Goal: Task Accomplishment & Management: Use online tool/utility

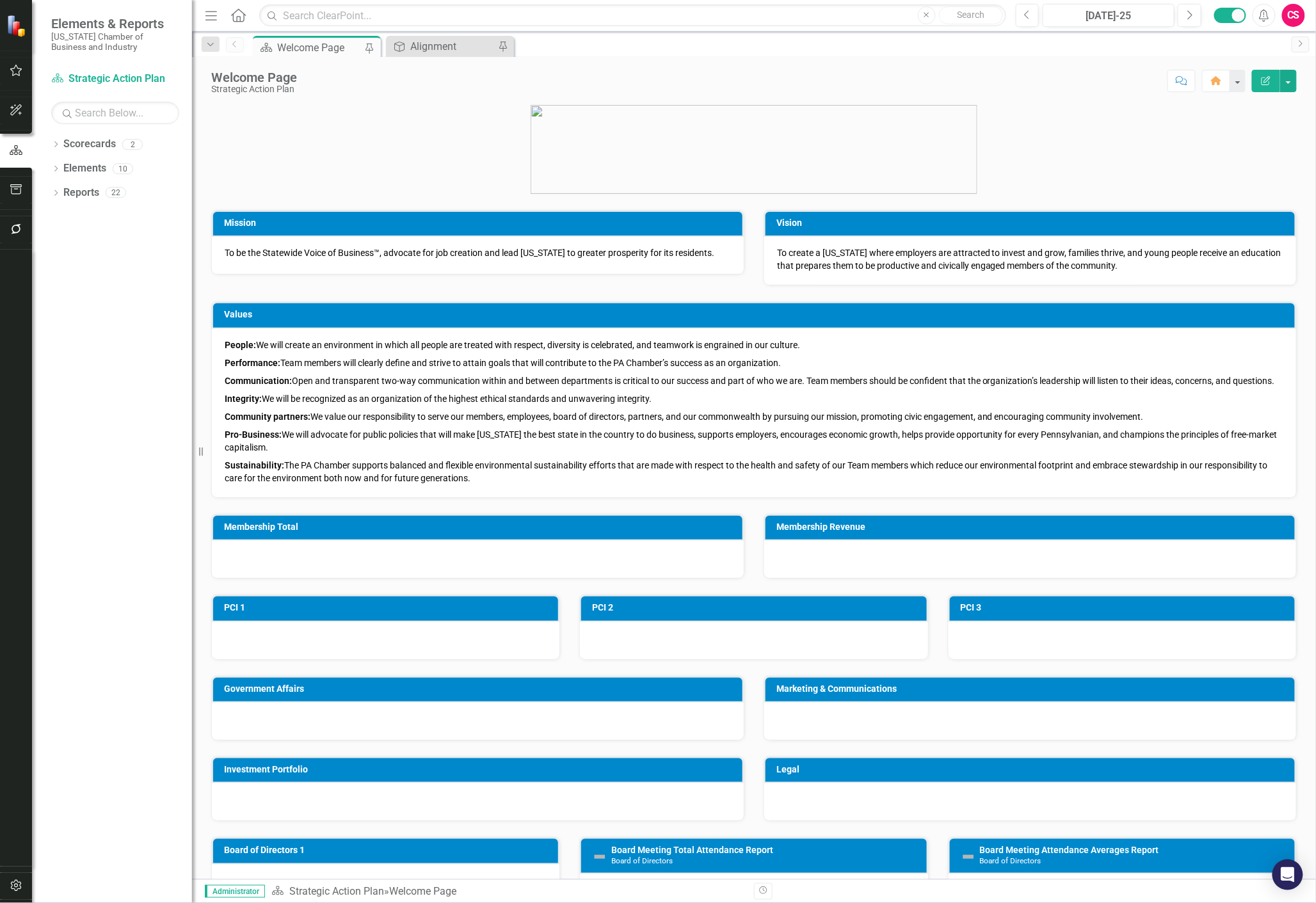
click at [1301, 23] on div "CS" at bounding box center [1294, 15] width 23 height 23
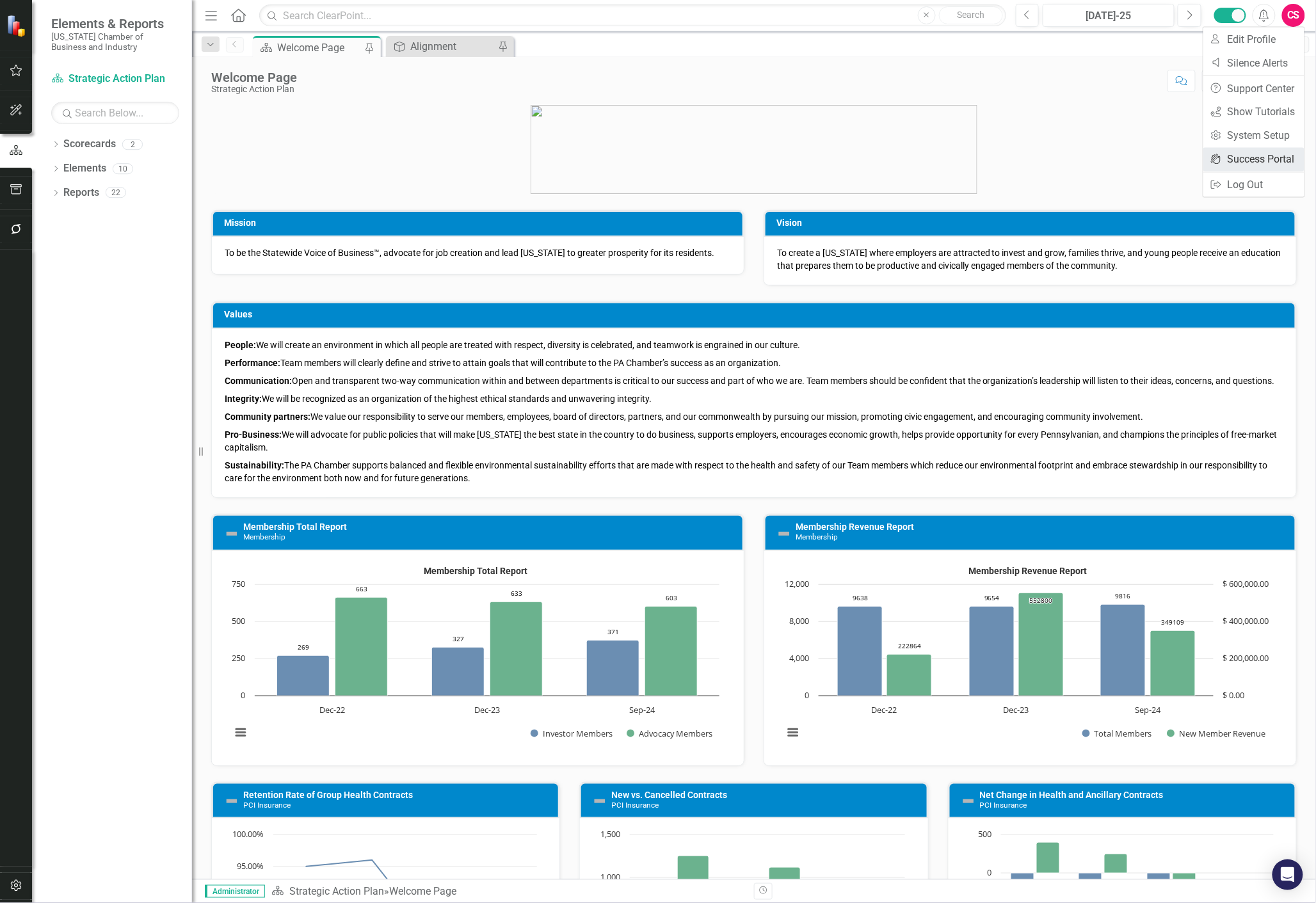
click at [1232, 162] on link "icon.portal Success Portal" at bounding box center [1254, 160] width 101 height 24
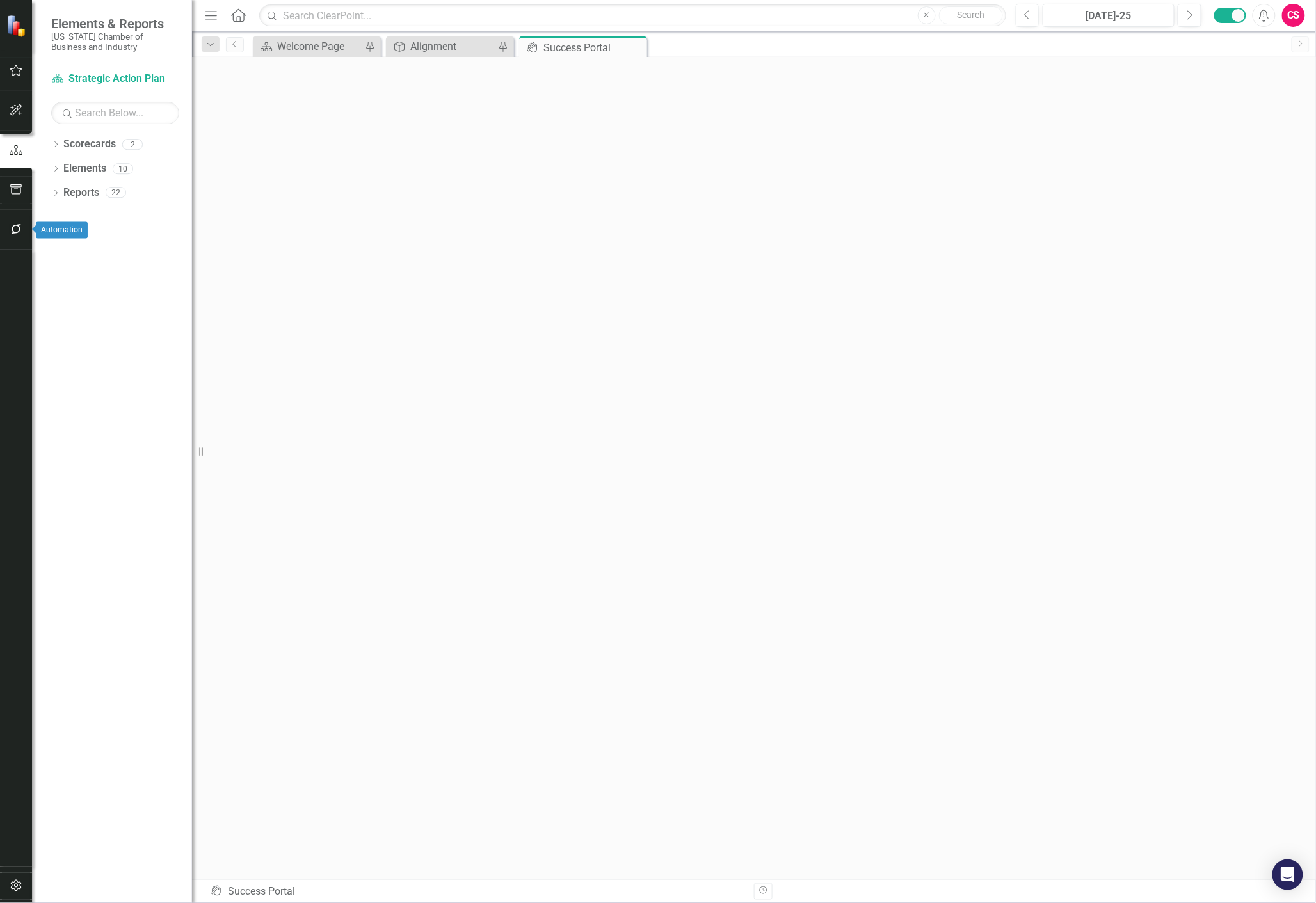
click at [20, 187] on icon "button" at bounding box center [16, 190] width 11 height 11
click at [10, 162] on button "button" at bounding box center [16, 150] width 29 height 27
click at [105, 86] on link "Scorecard Strategic Action Plan" at bounding box center [115, 79] width 128 height 15
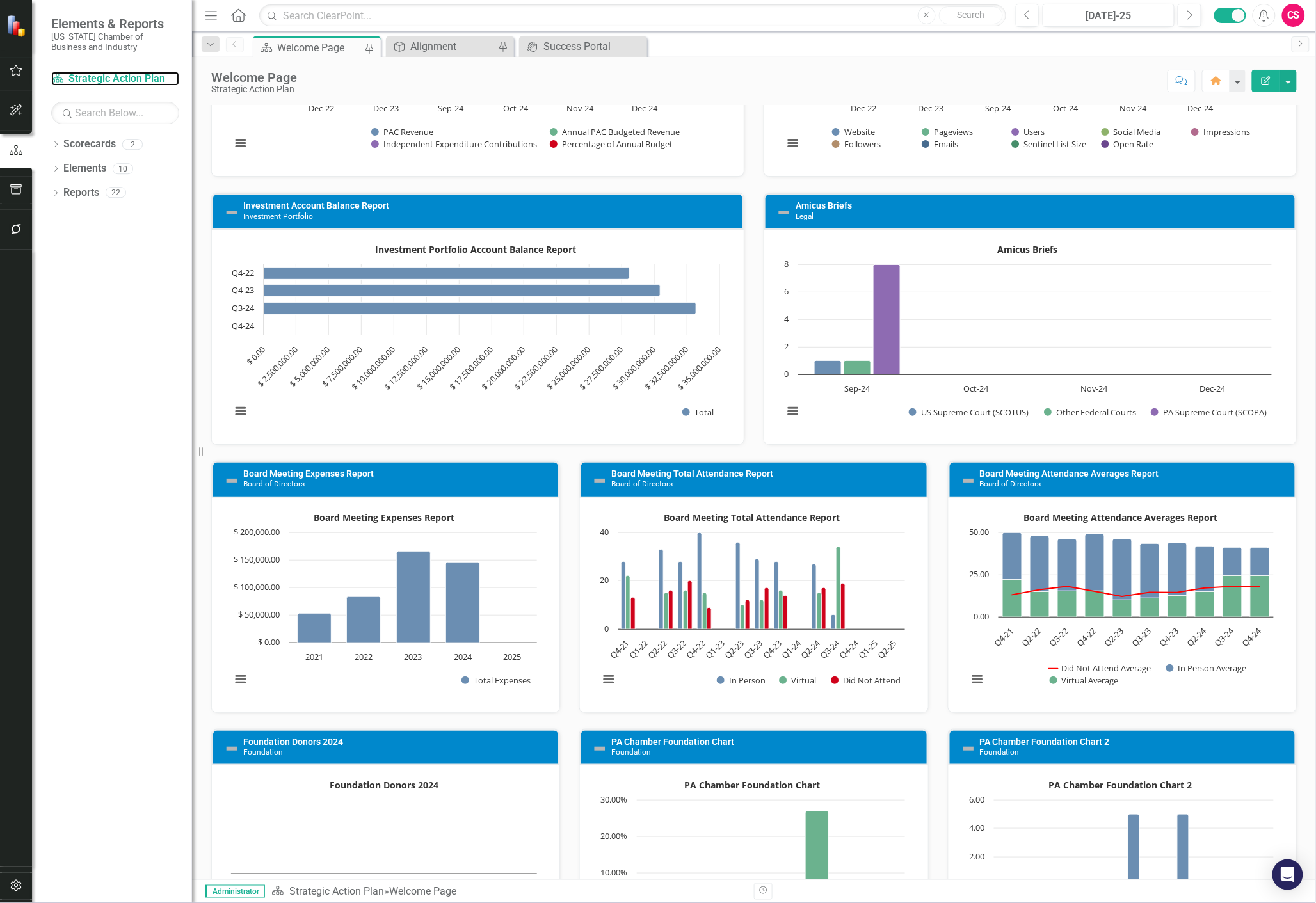
scroll to position [1245, 0]
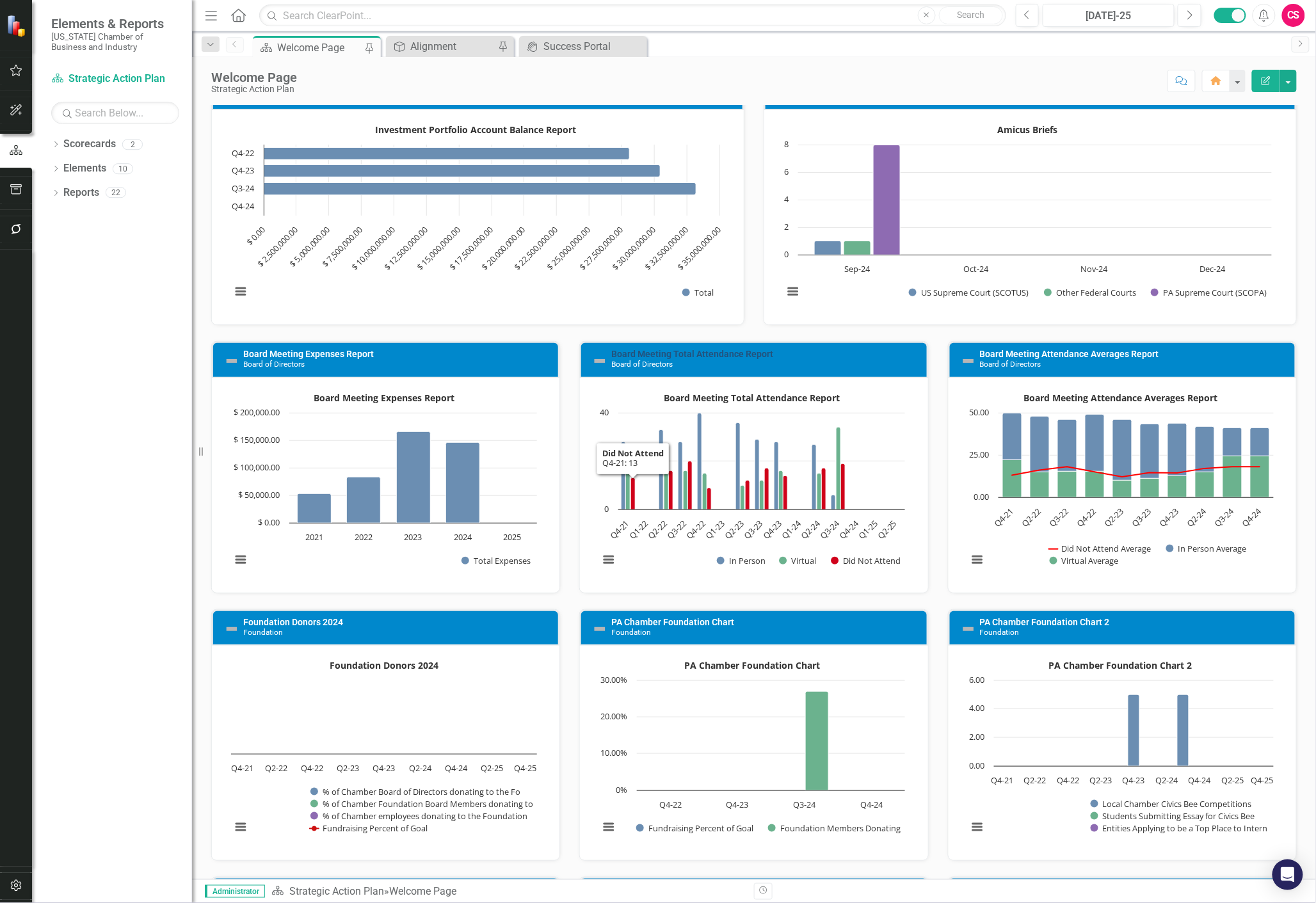
click at [704, 354] on link "Board Meeting Total Attendance Report" at bounding box center [692, 354] width 162 height 11
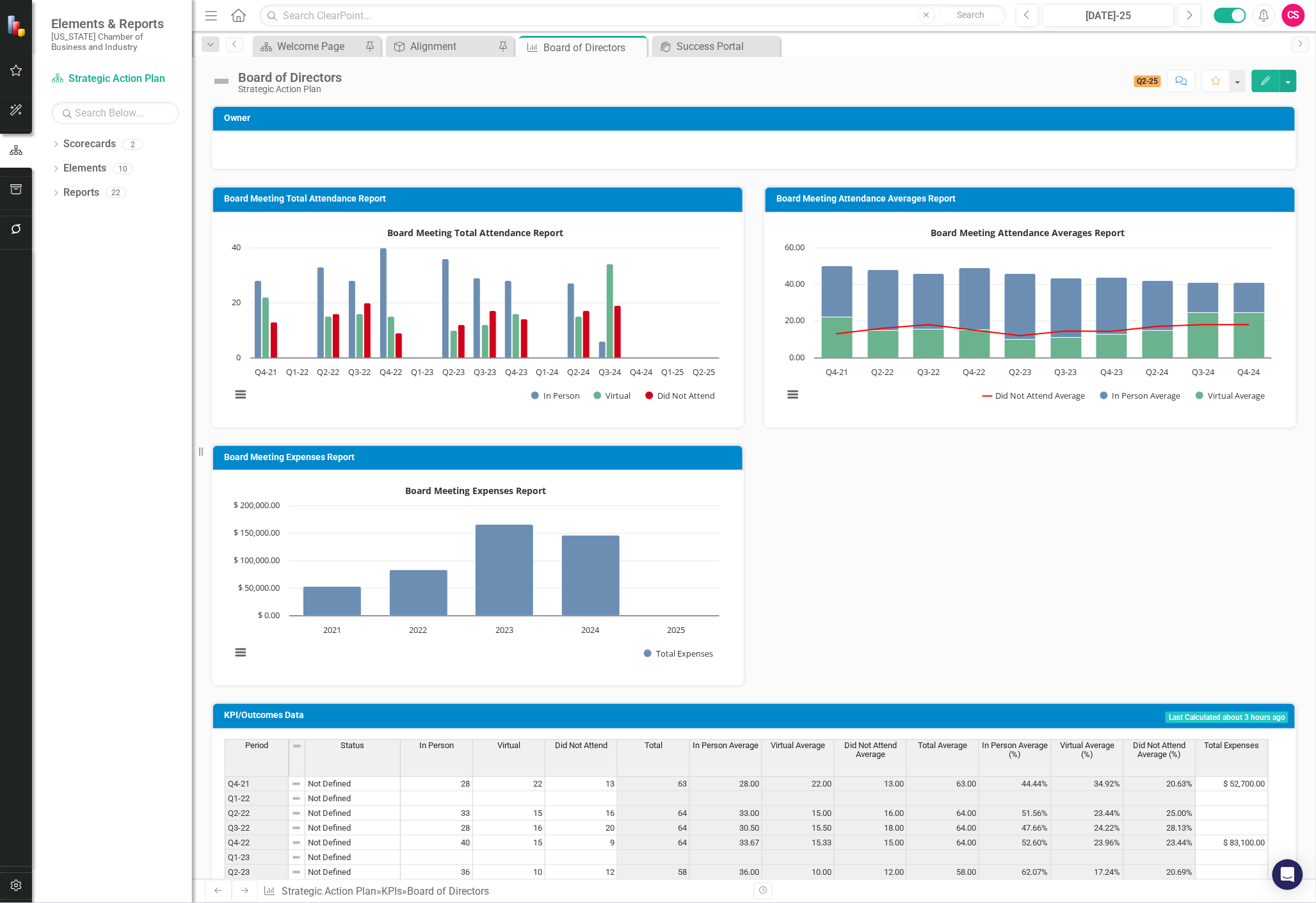
click at [482, 412] on rect "Interactive chart" at bounding box center [475, 318] width 501 height 192
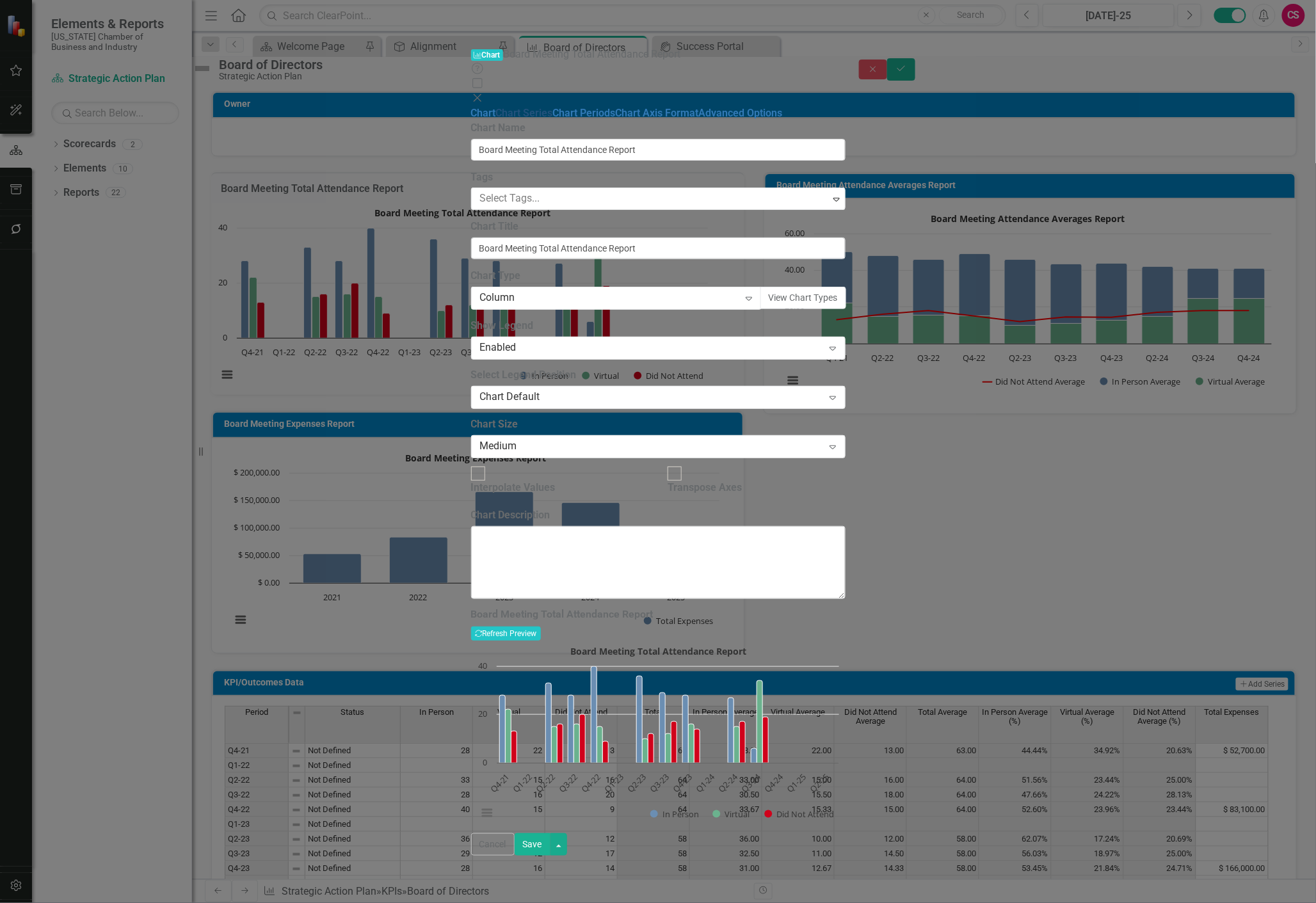
click at [496, 107] on link "Chart Series" at bounding box center [524, 112] width 57 height 12
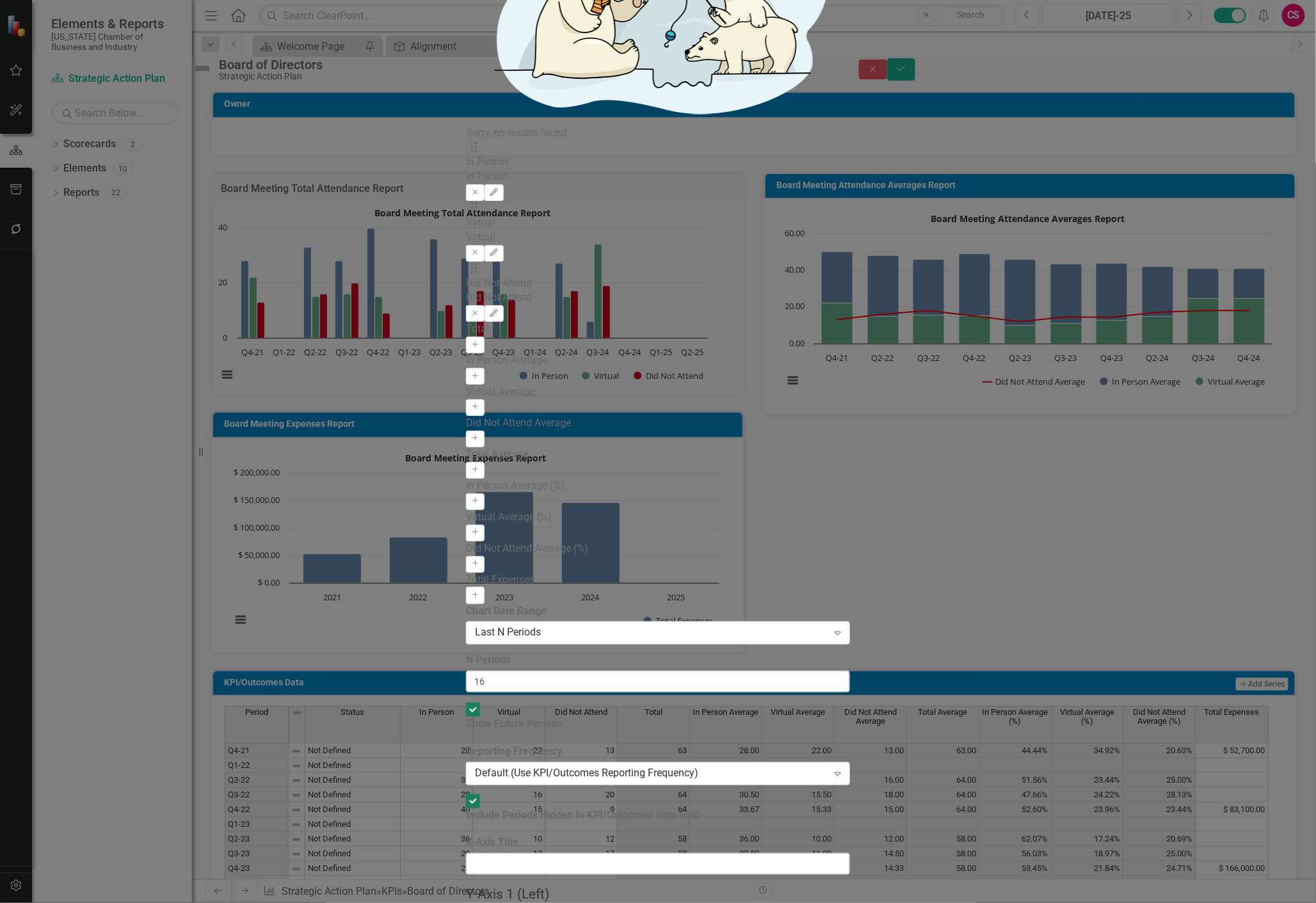
click at [583, 766] on div "Default (Use KPI/Outcomes Reporting Frequency)" at bounding box center [651, 773] width 353 height 15
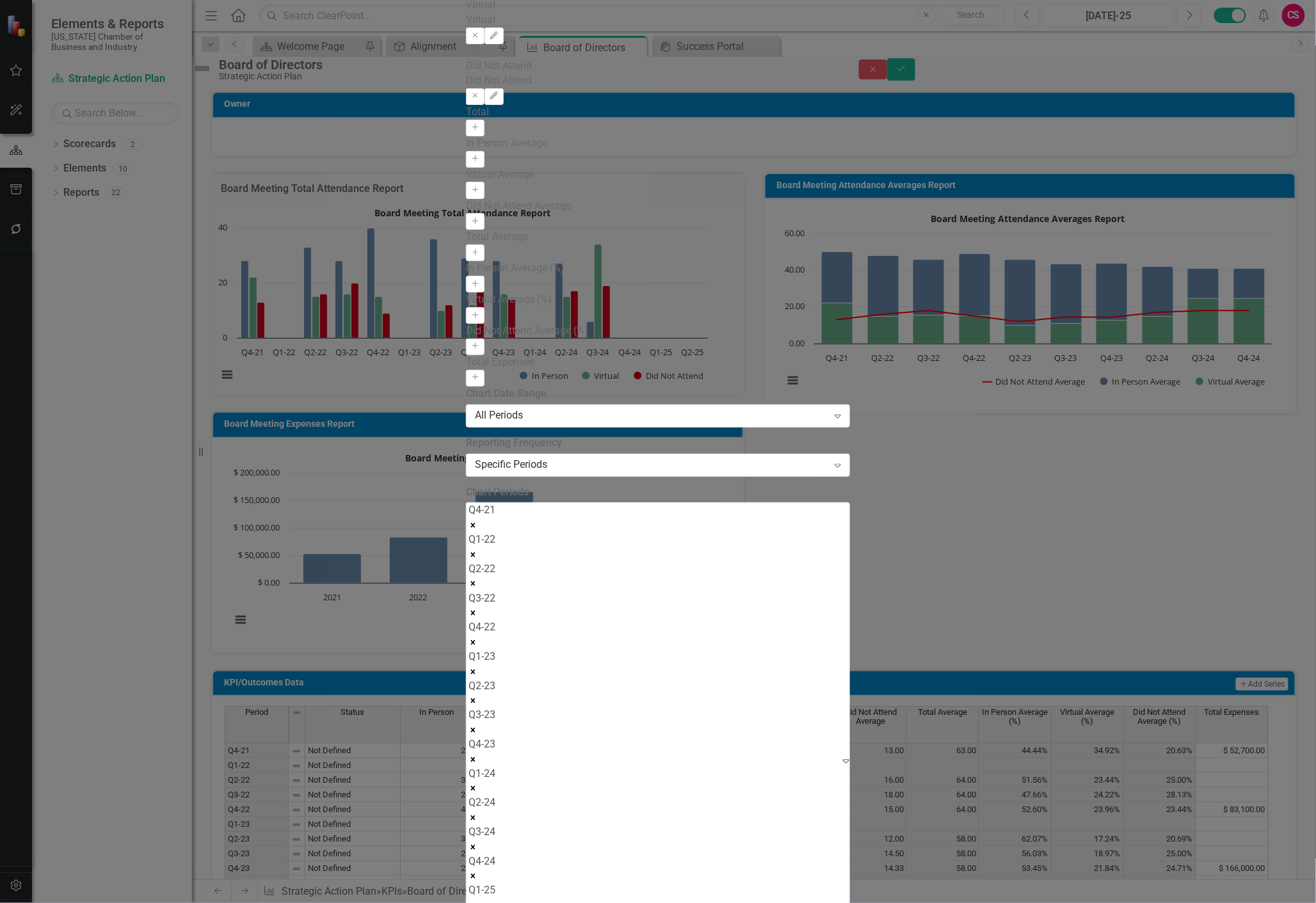
click at [657, 251] on body "Elements & Reports [US_STATE] Chamber of Business and Industry Scorecard Strate…" at bounding box center [658, 452] width 1316 height 903
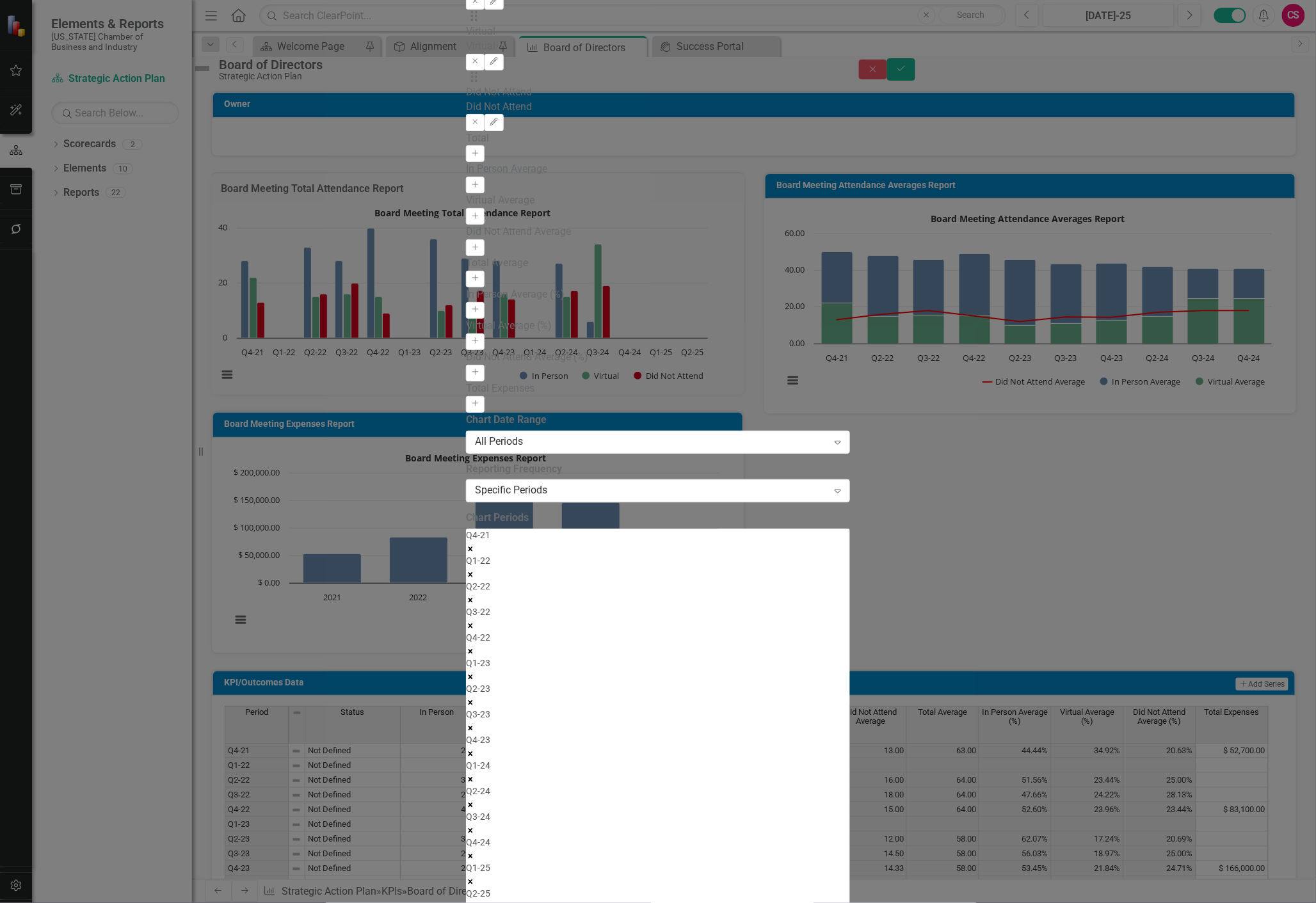
click at [475, 570] on icon "Remove Q1-22" at bounding box center [471, 574] width 9 height 9
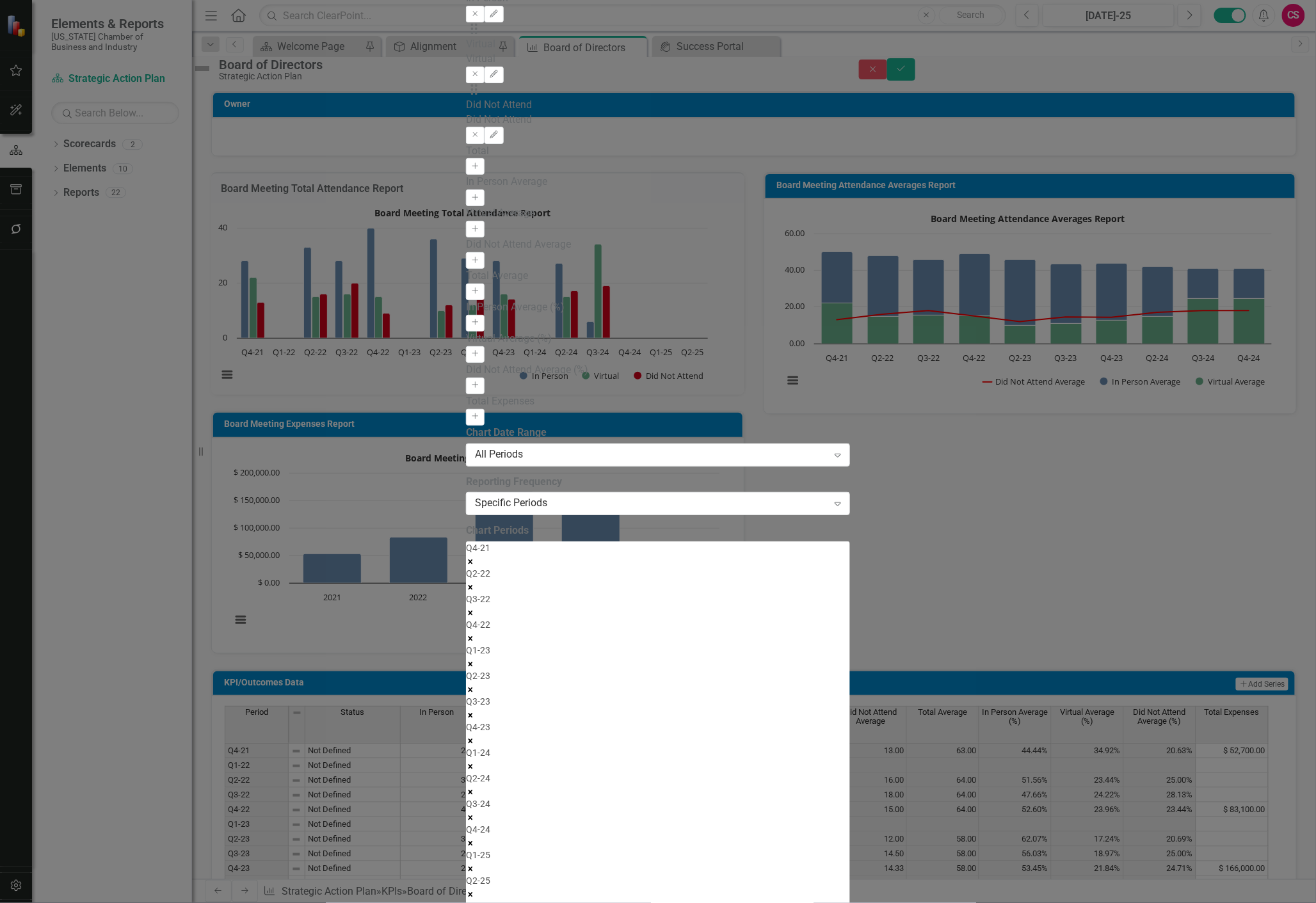
click at [475, 660] on icon "Remove Q1-23" at bounding box center [471, 664] width 9 height 9
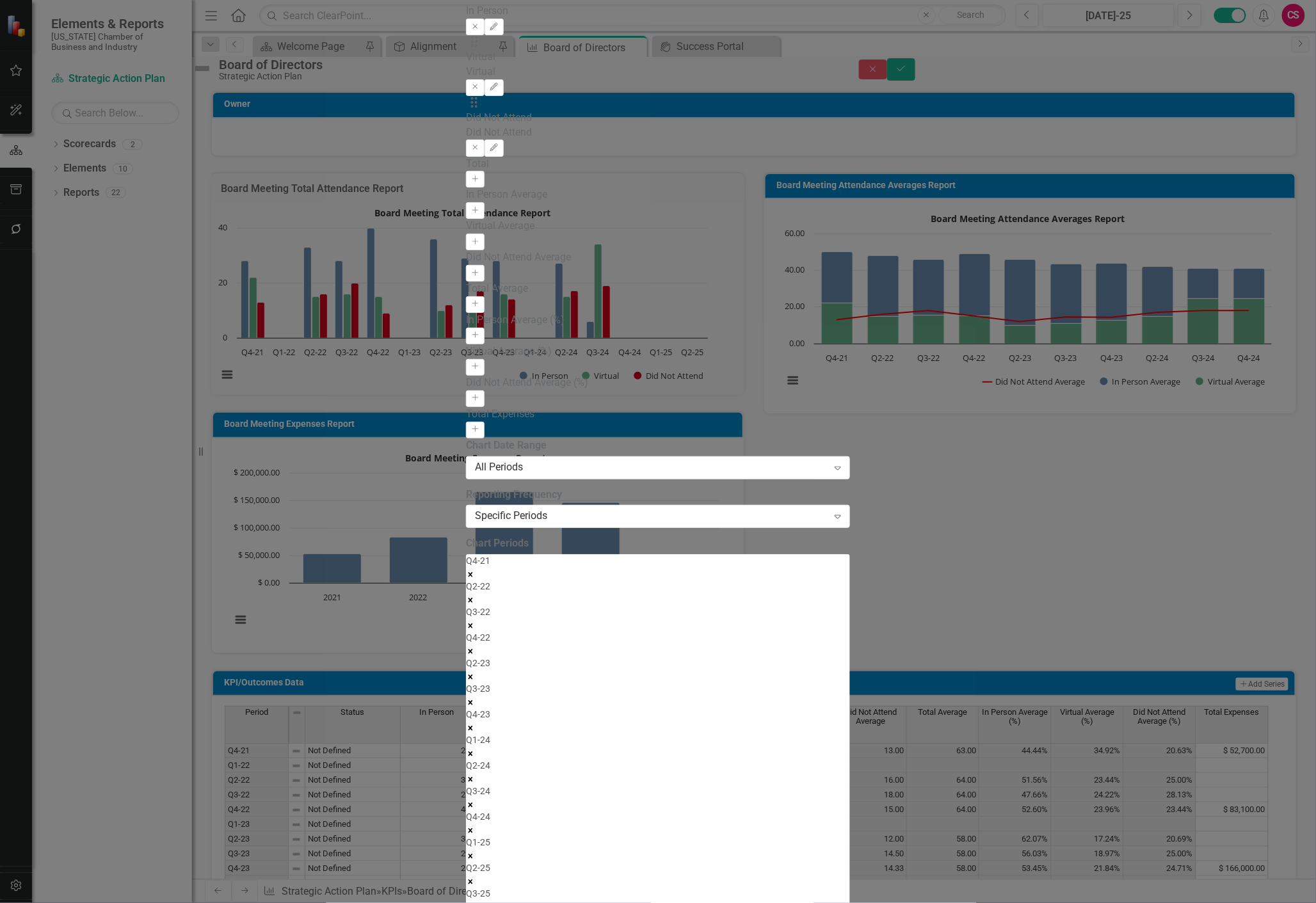
click at [475, 749] on icon "Remove Q1-24" at bounding box center [471, 753] width 9 height 9
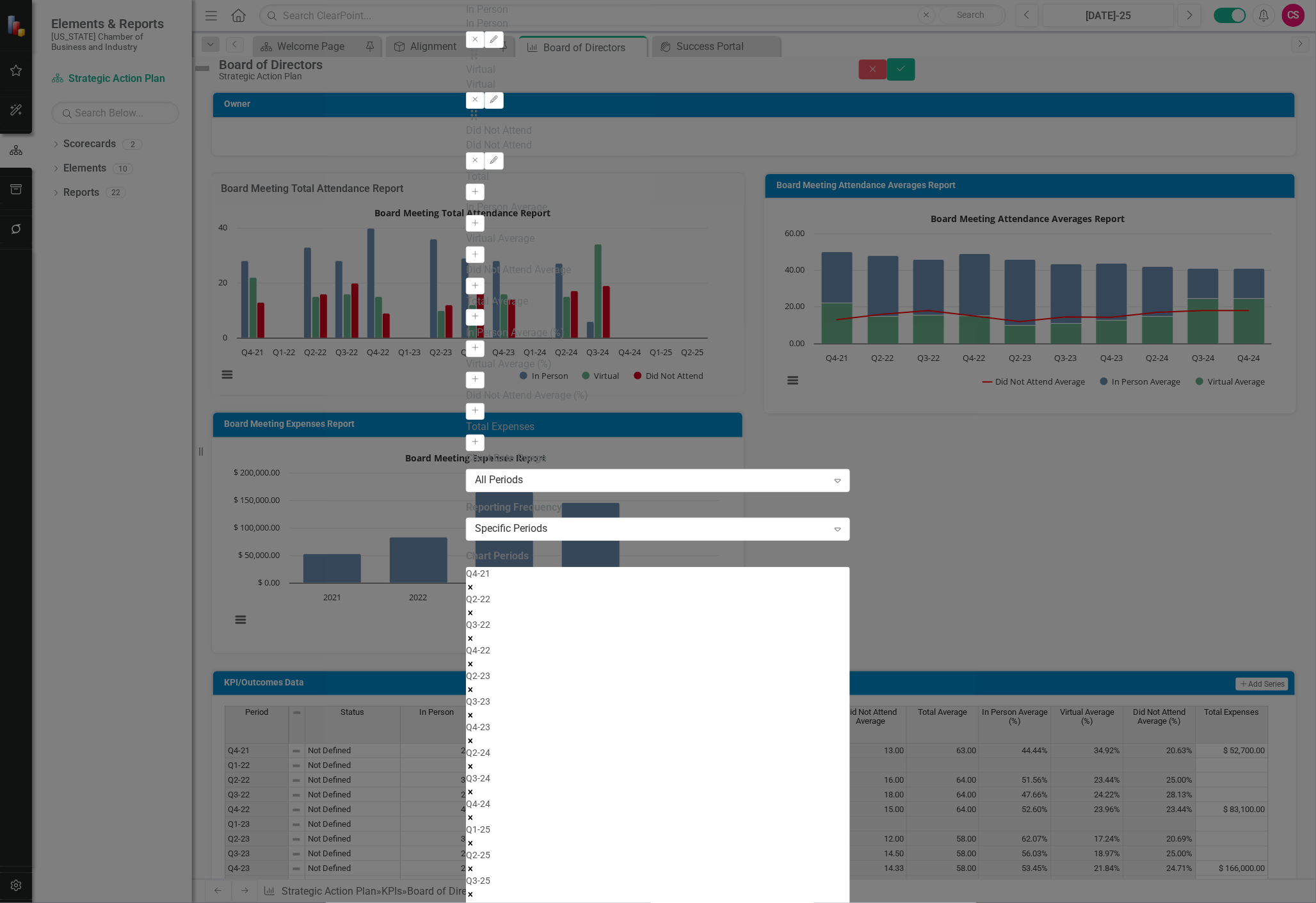
click at [475, 839] on icon "Remove Q1-25" at bounding box center [471, 843] width 9 height 9
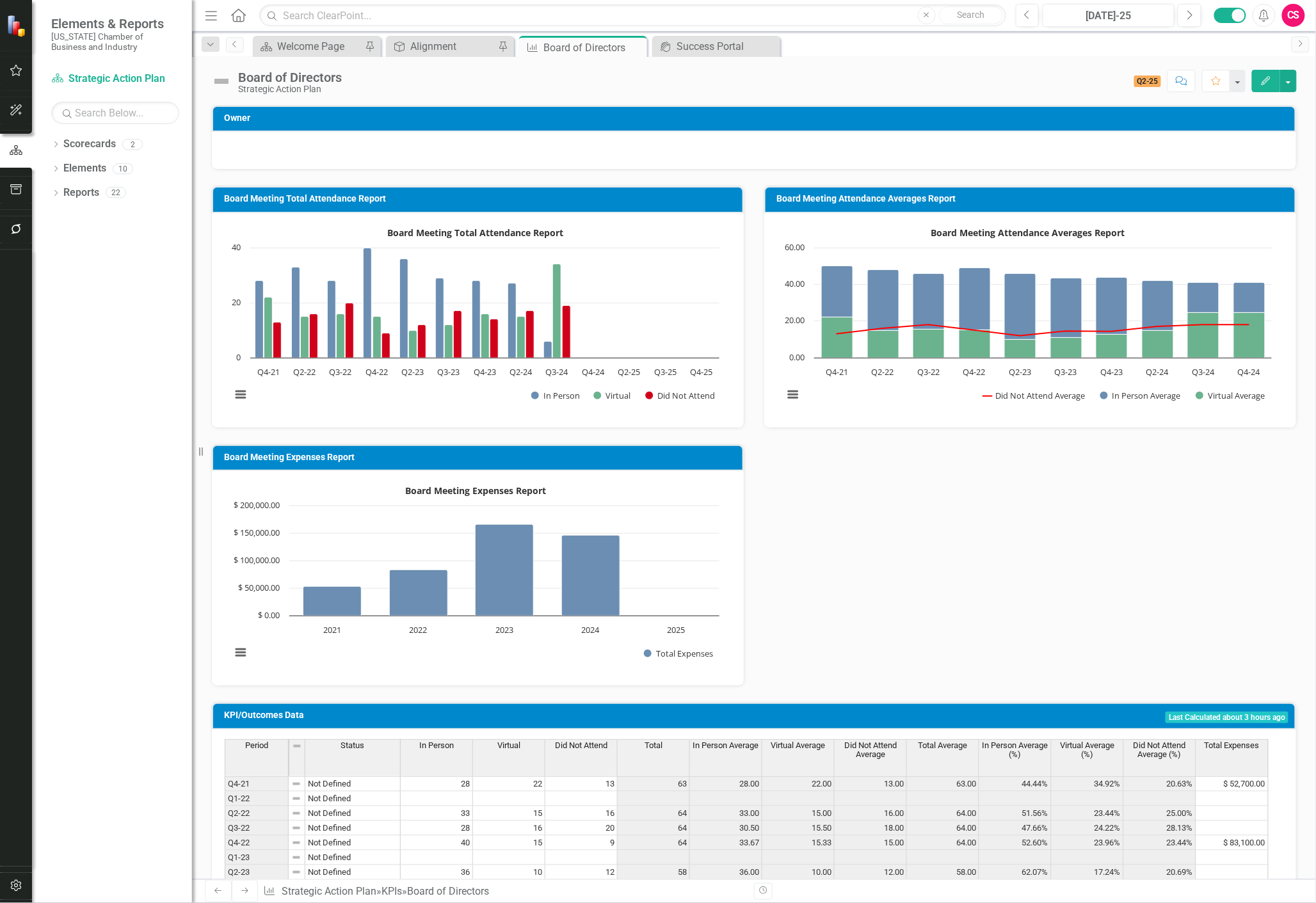
click at [888, 417] on div "Board Meeting Attendance Averages Report Combination chart with 3 data series. …" at bounding box center [1030, 320] width 532 height 214
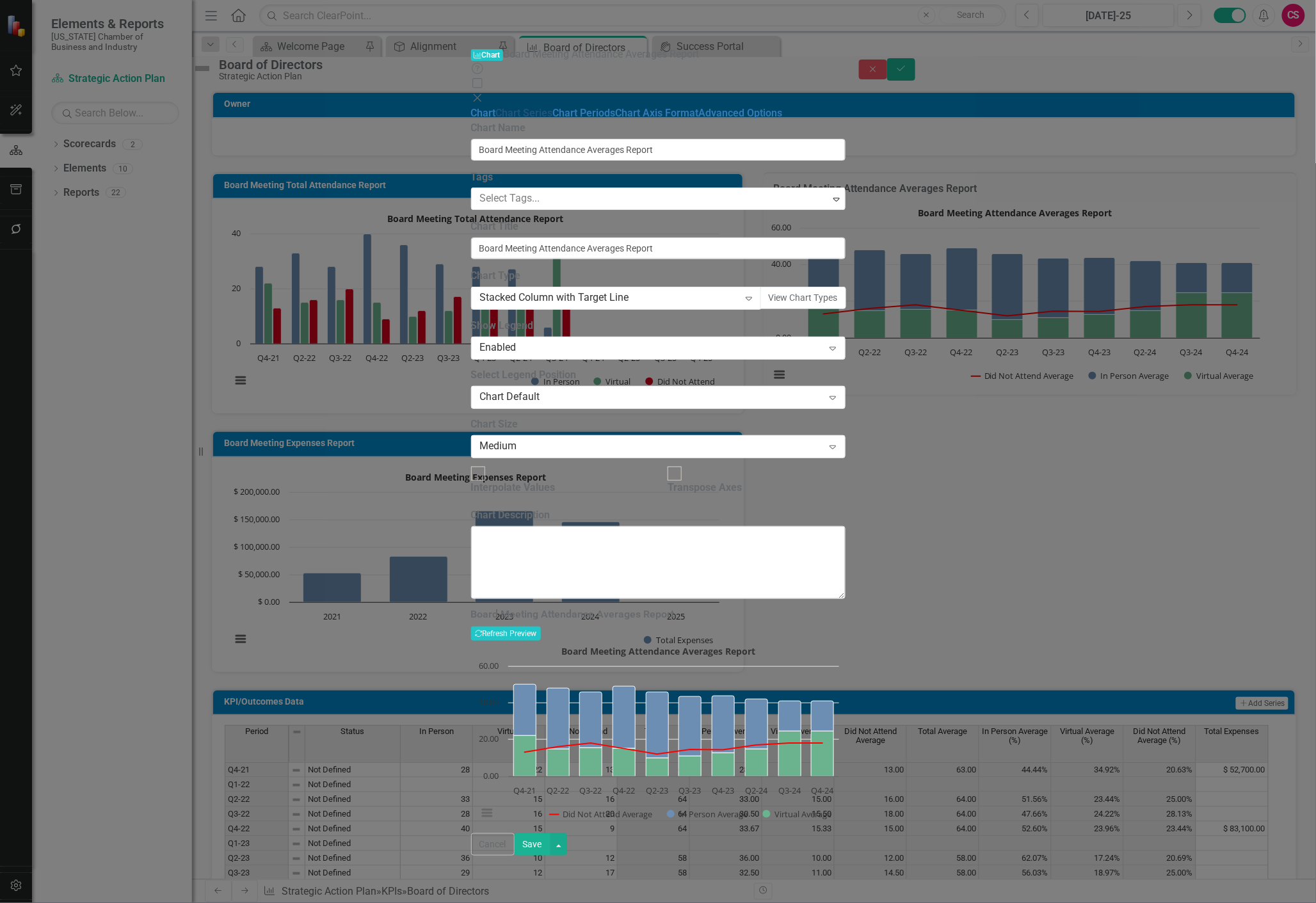
click at [496, 107] on link "Chart Series" at bounding box center [524, 112] width 57 height 12
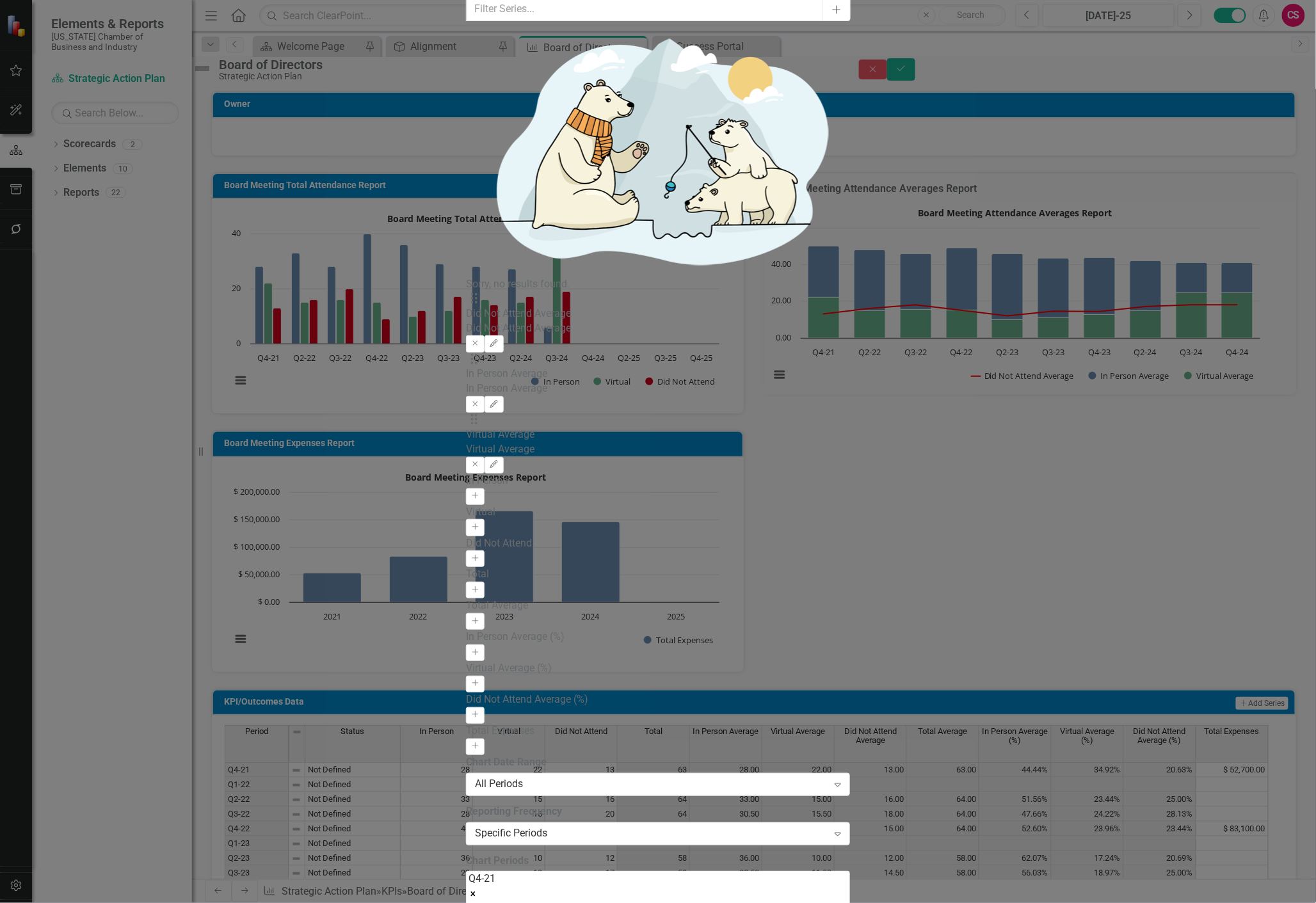
click at [711, 228] on body "Elements & Reports [US_STATE] Chamber of Business and Industry Scorecard Strate…" at bounding box center [658, 452] width 1316 height 903
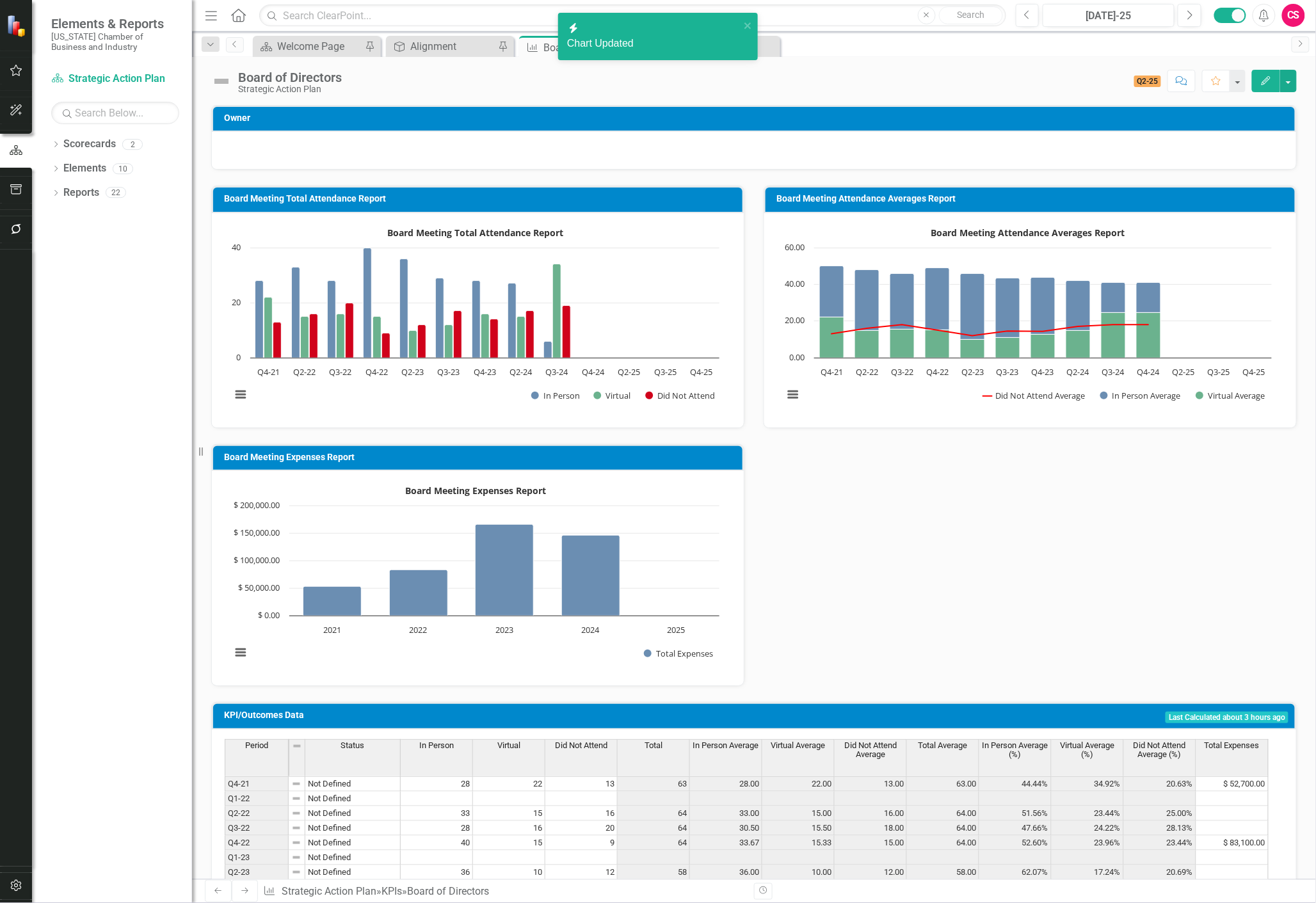
click at [11, 195] on button "button" at bounding box center [16, 190] width 29 height 27
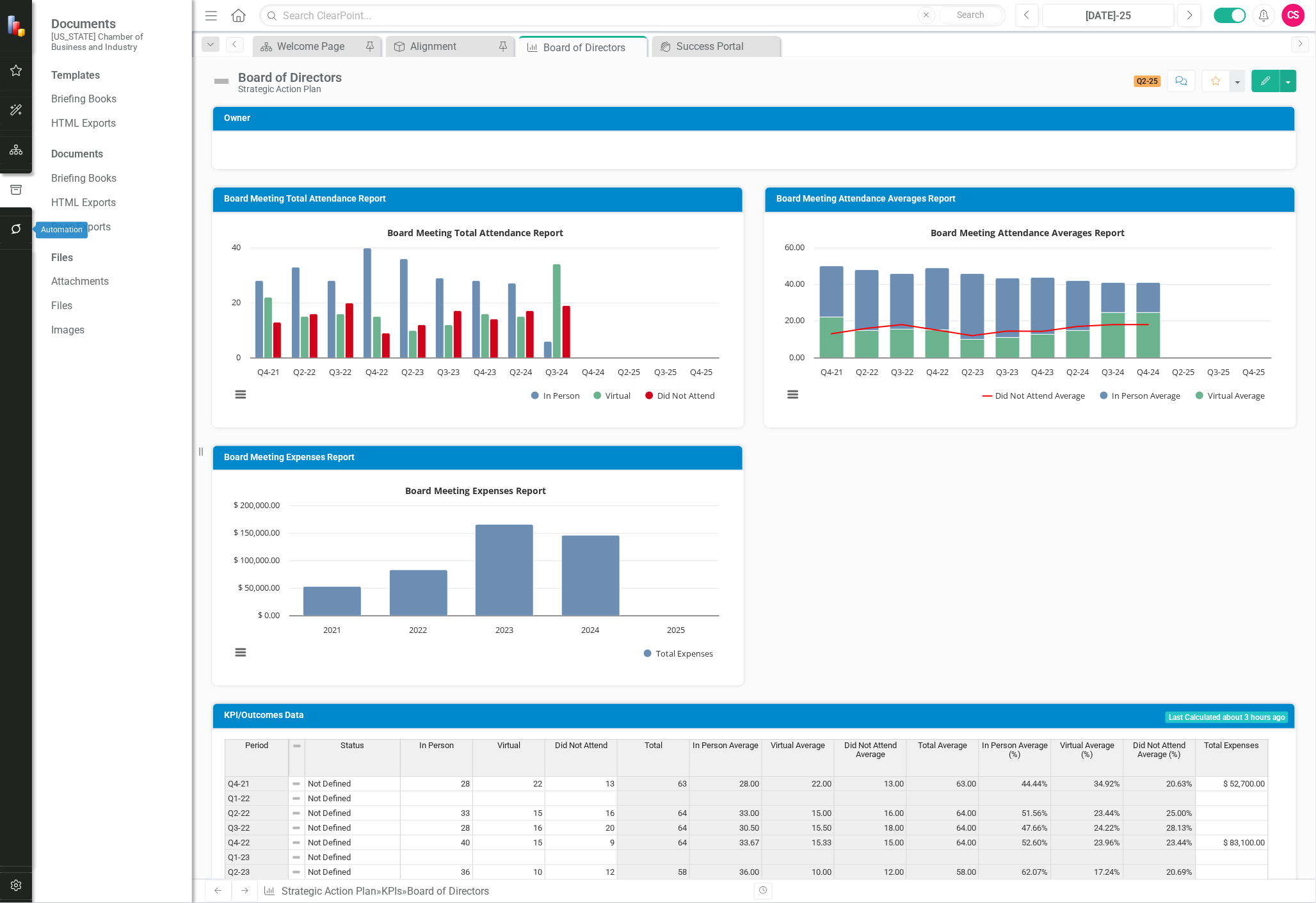
click at [11, 220] on button "button" at bounding box center [16, 230] width 29 height 27
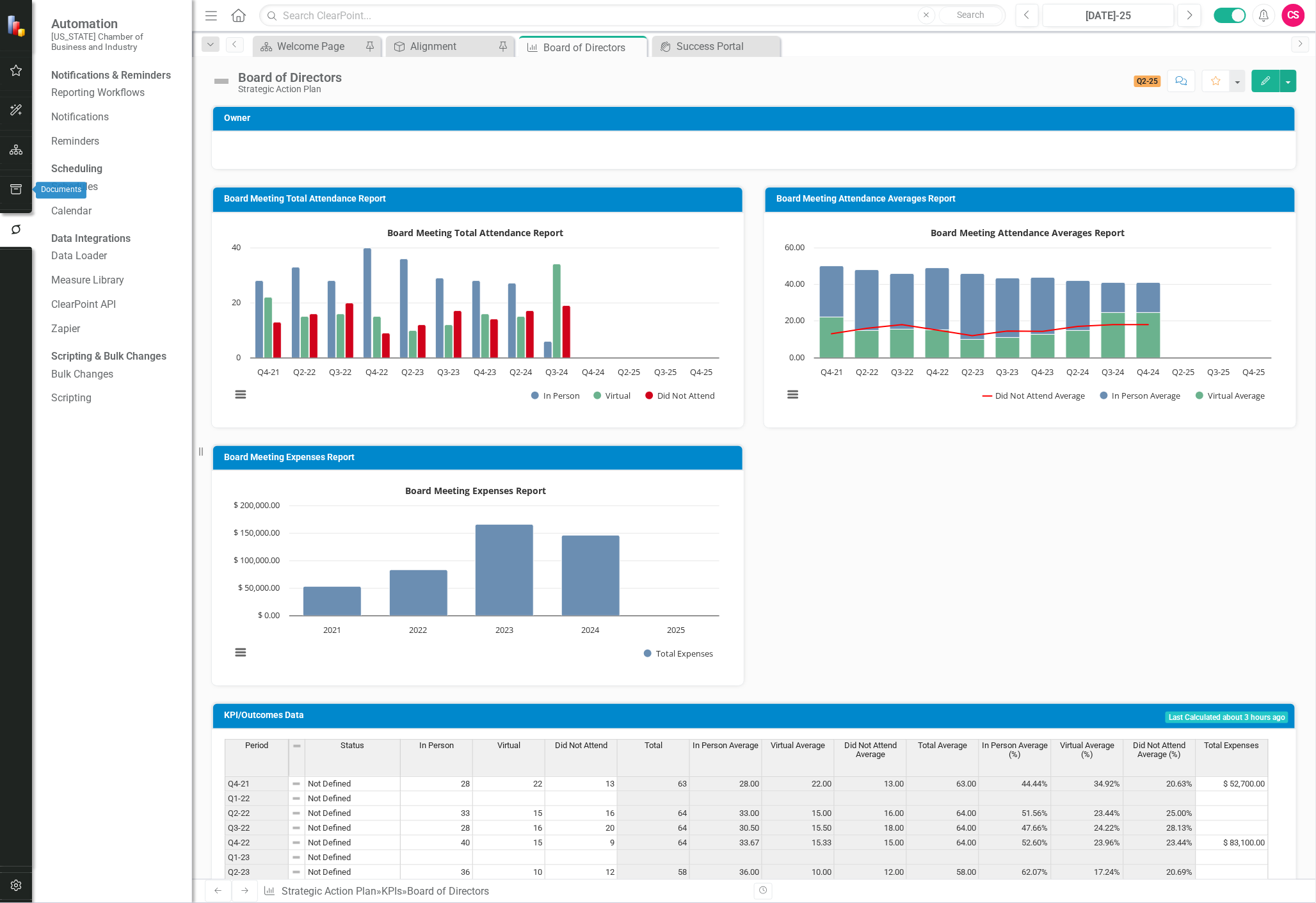
click at [15, 199] on button "button" at bounding box center [16, 190] width 29 height 27
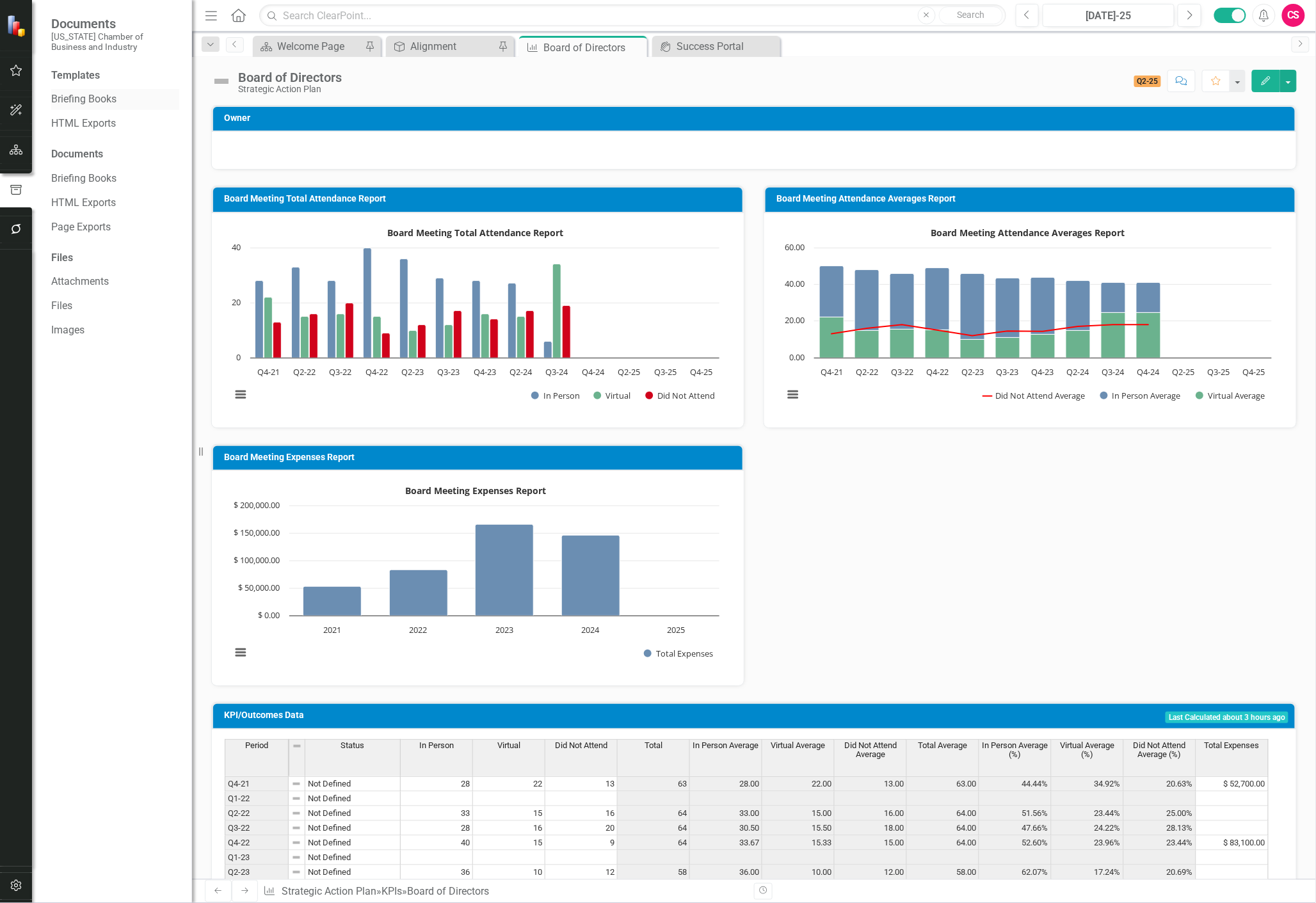
click at [98, 103] on link "Briefing Books" at bounding box center [115, 99] width 128 height 15
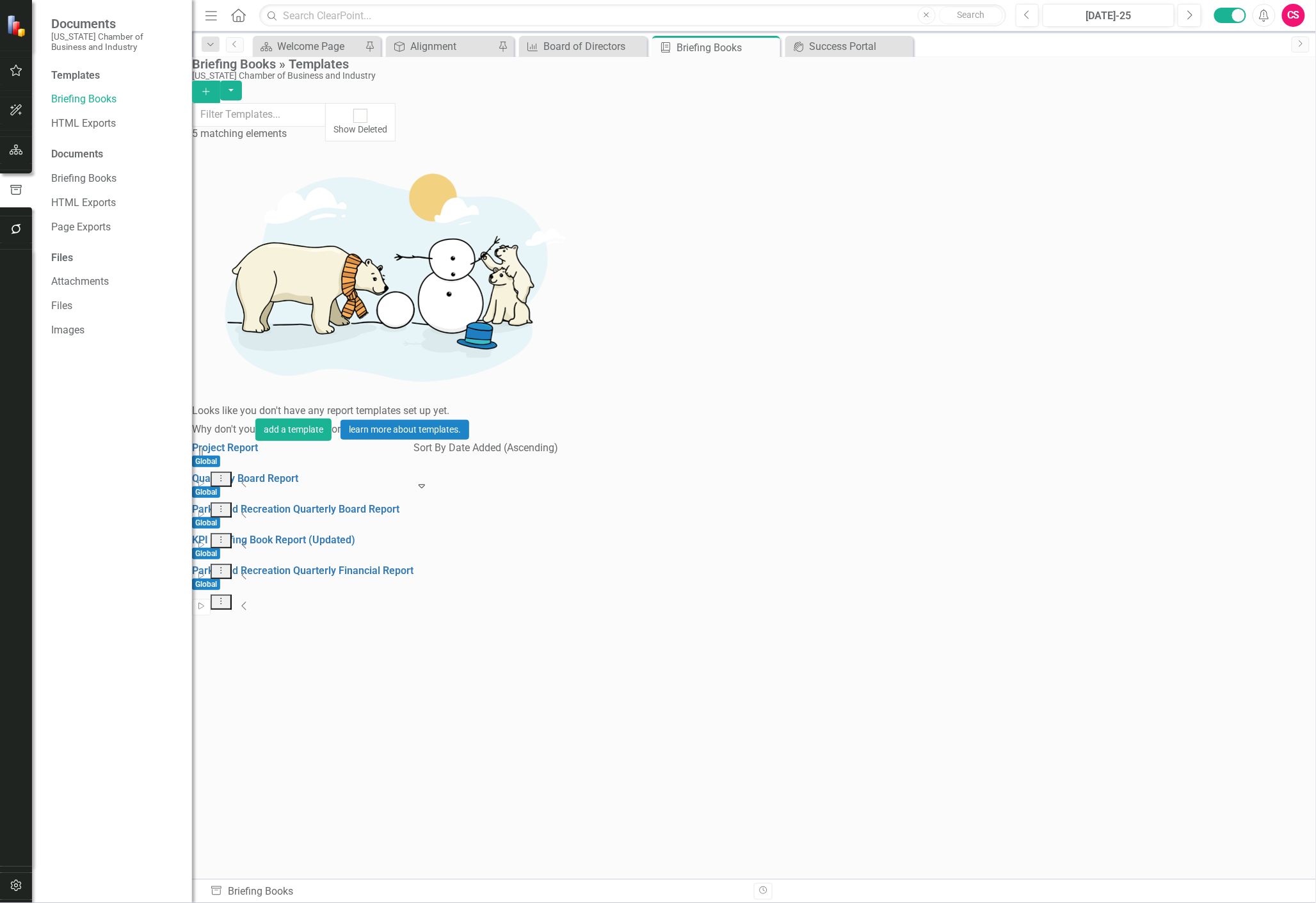
click at [221, 81] on button "Add" at bounding box center [206, 92] width 28 height 22
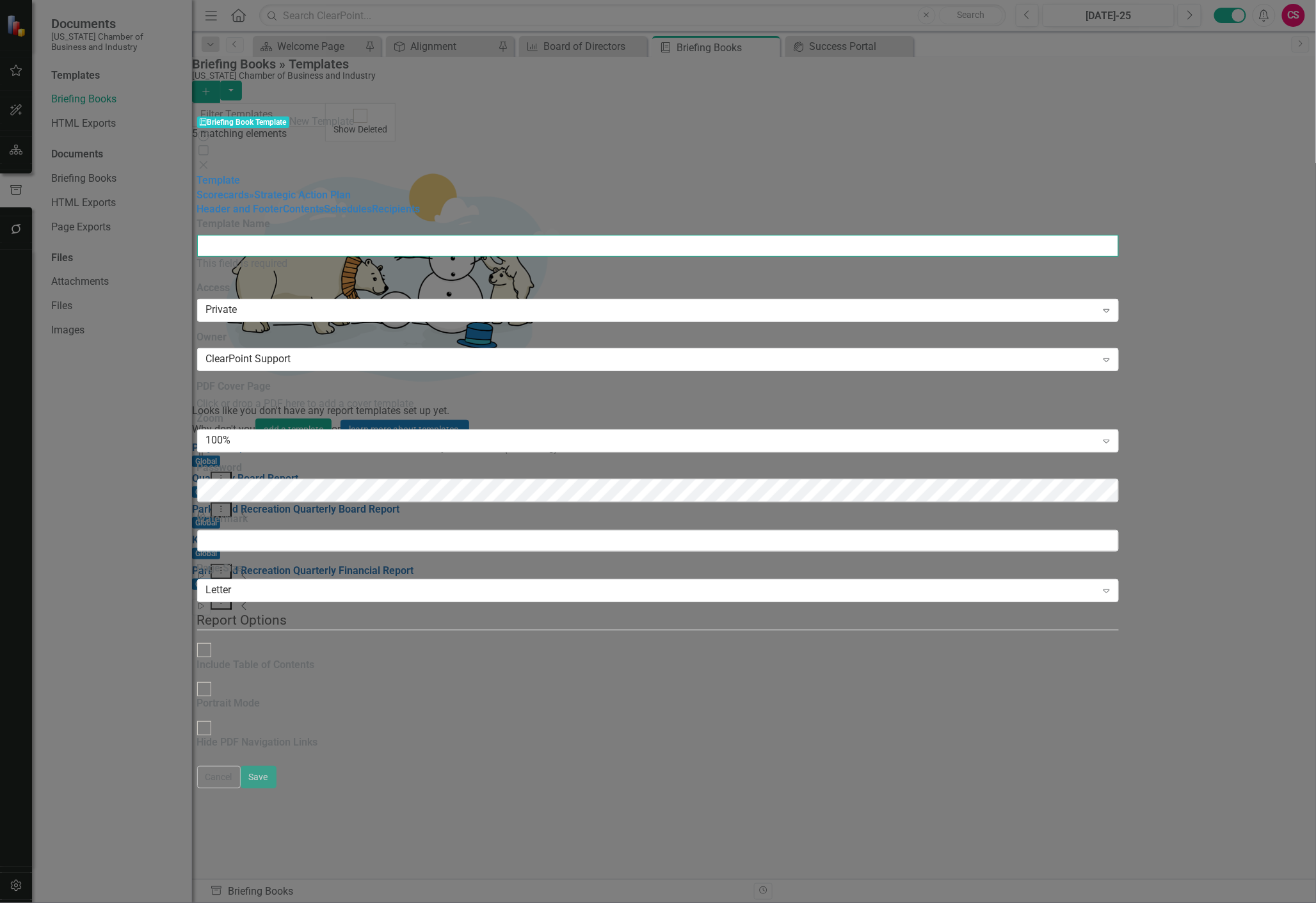
click at [558, 235] on input "Template Name" at bounding box center [659, 246] width 923 height 22
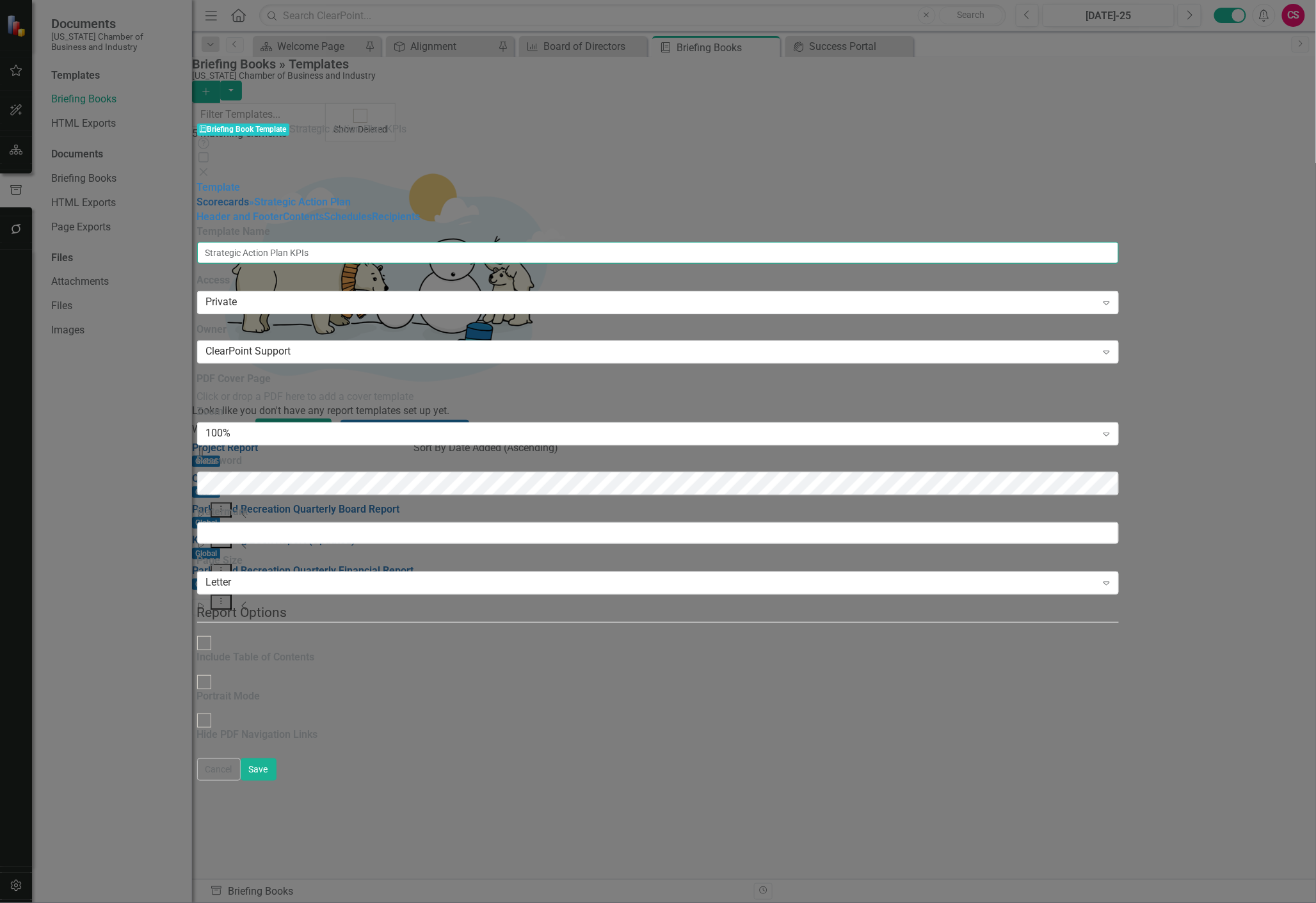
type input "Strategic Action Plan KPIs"
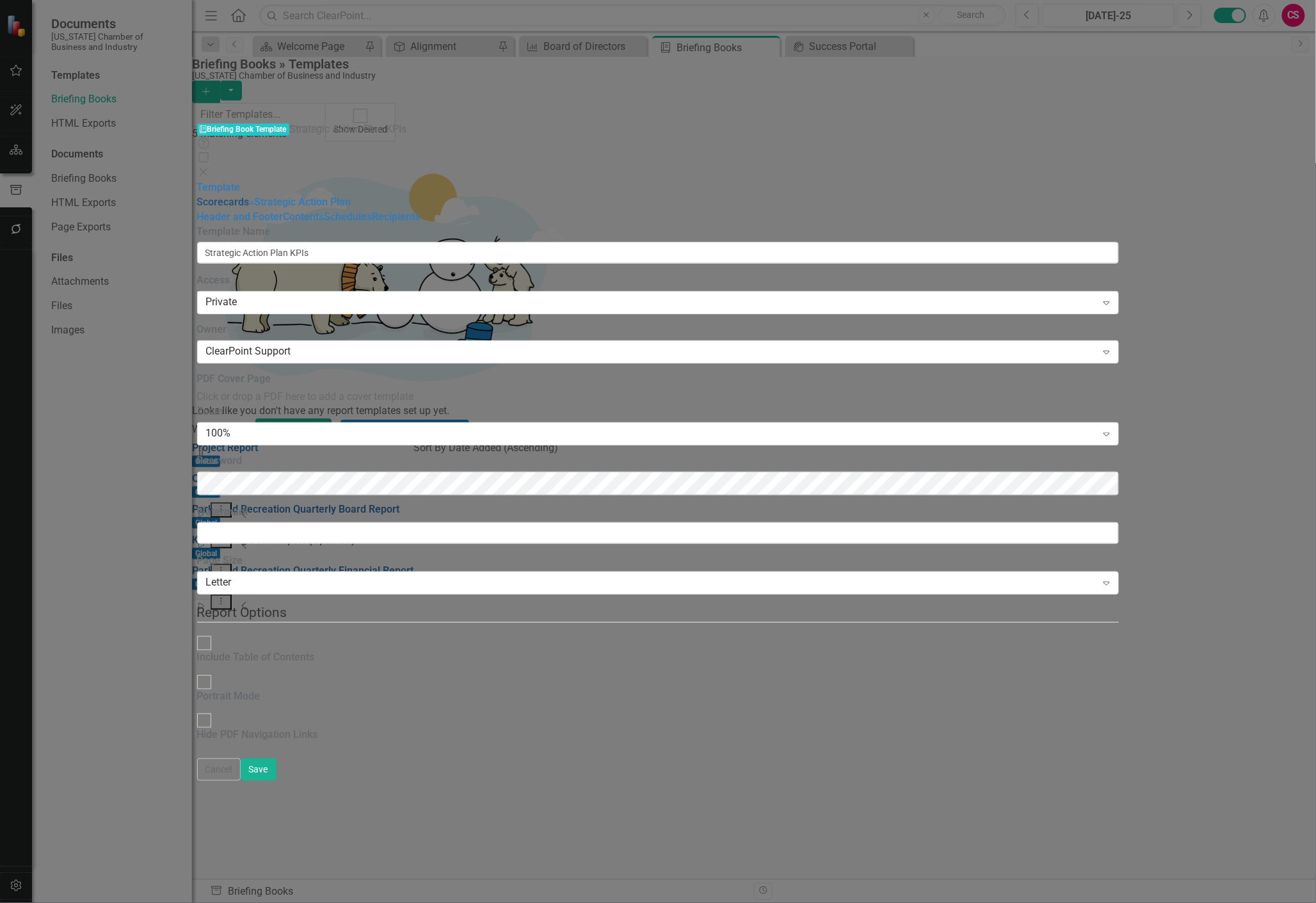
click at [250, 196] on link "Scorecards" at bounding box center [223, 202] width 53 height 12
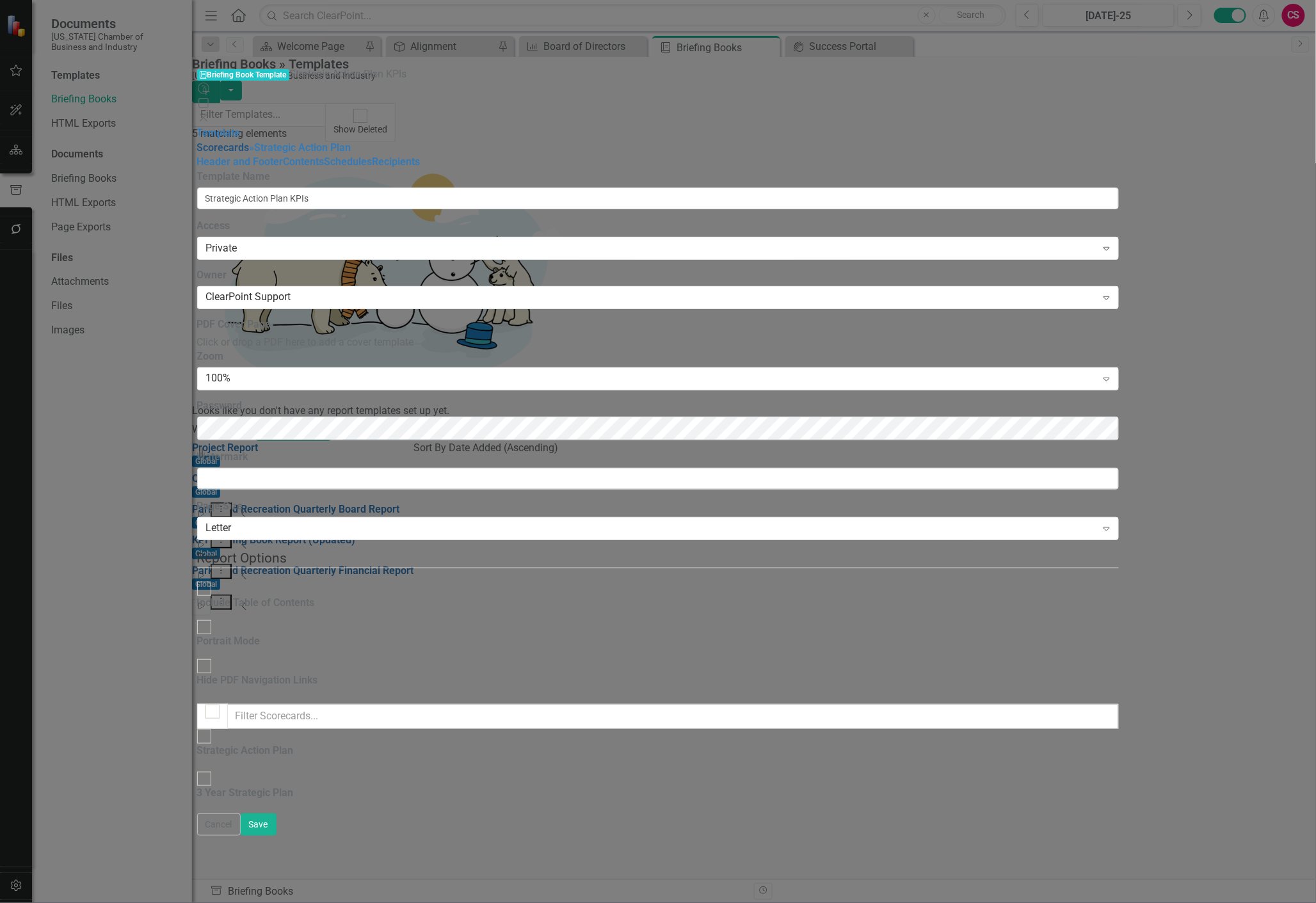
checkbox input "false"
checkbox input "true"
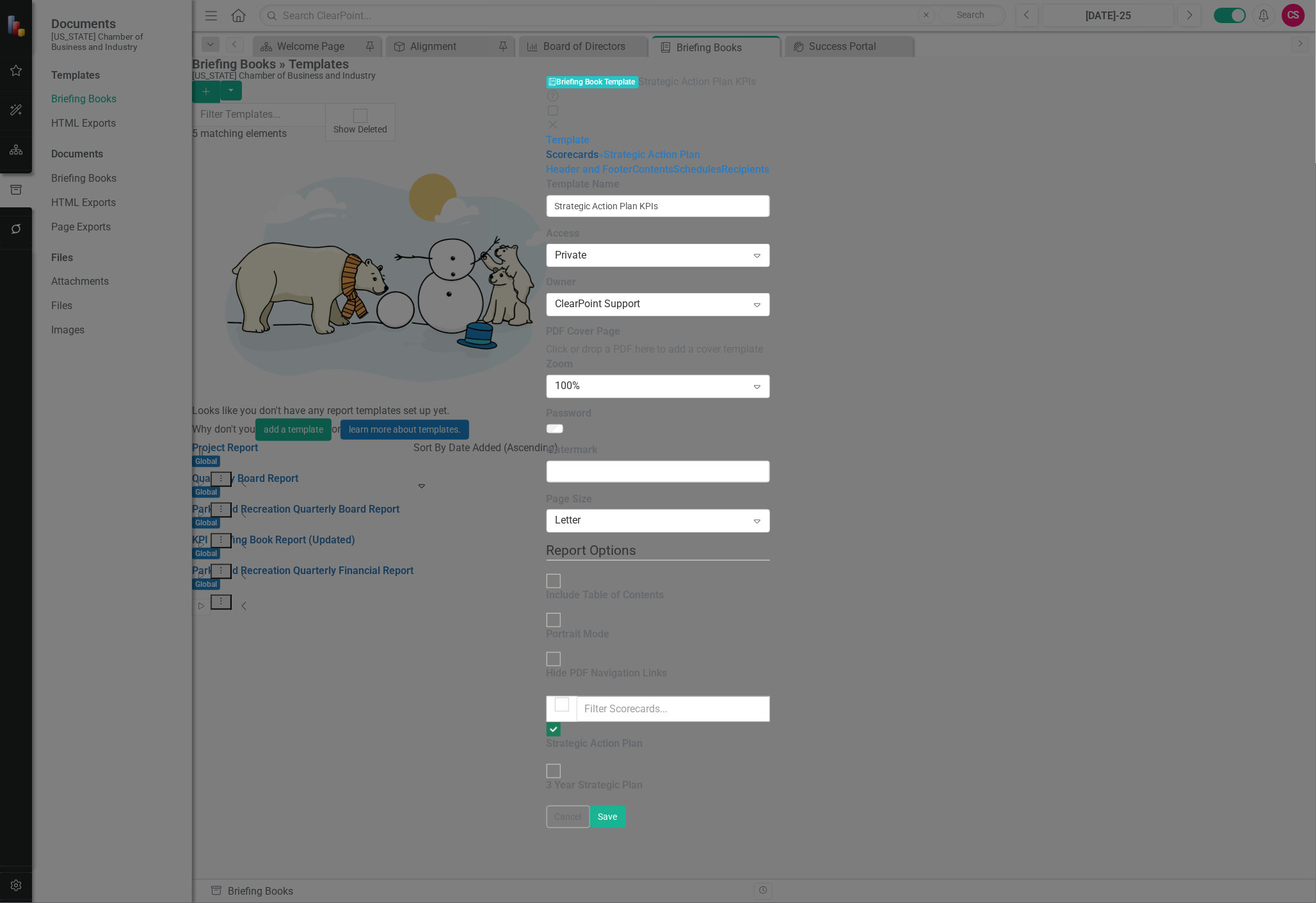
click at [546, 148] on link "Scorecards" at bounding box center [572, 154] width 53 height 12
click at [599, 148] on link "» Strategic Action Plan" at bounding box center [650, 154] width 102 height 12
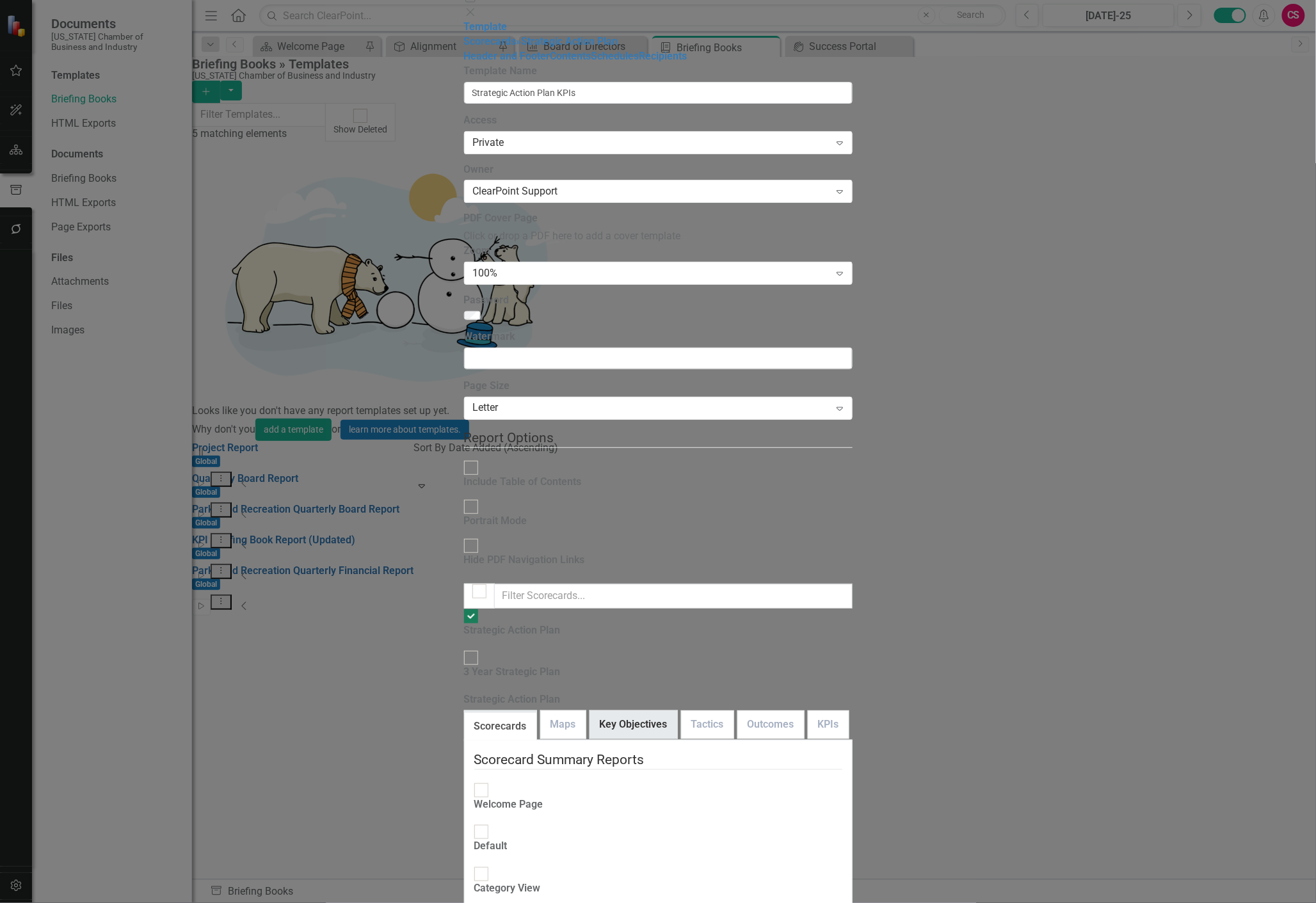
click at [590, 711] on link "Key Objectives" at bounding box center [633, 725] width 87 height 27
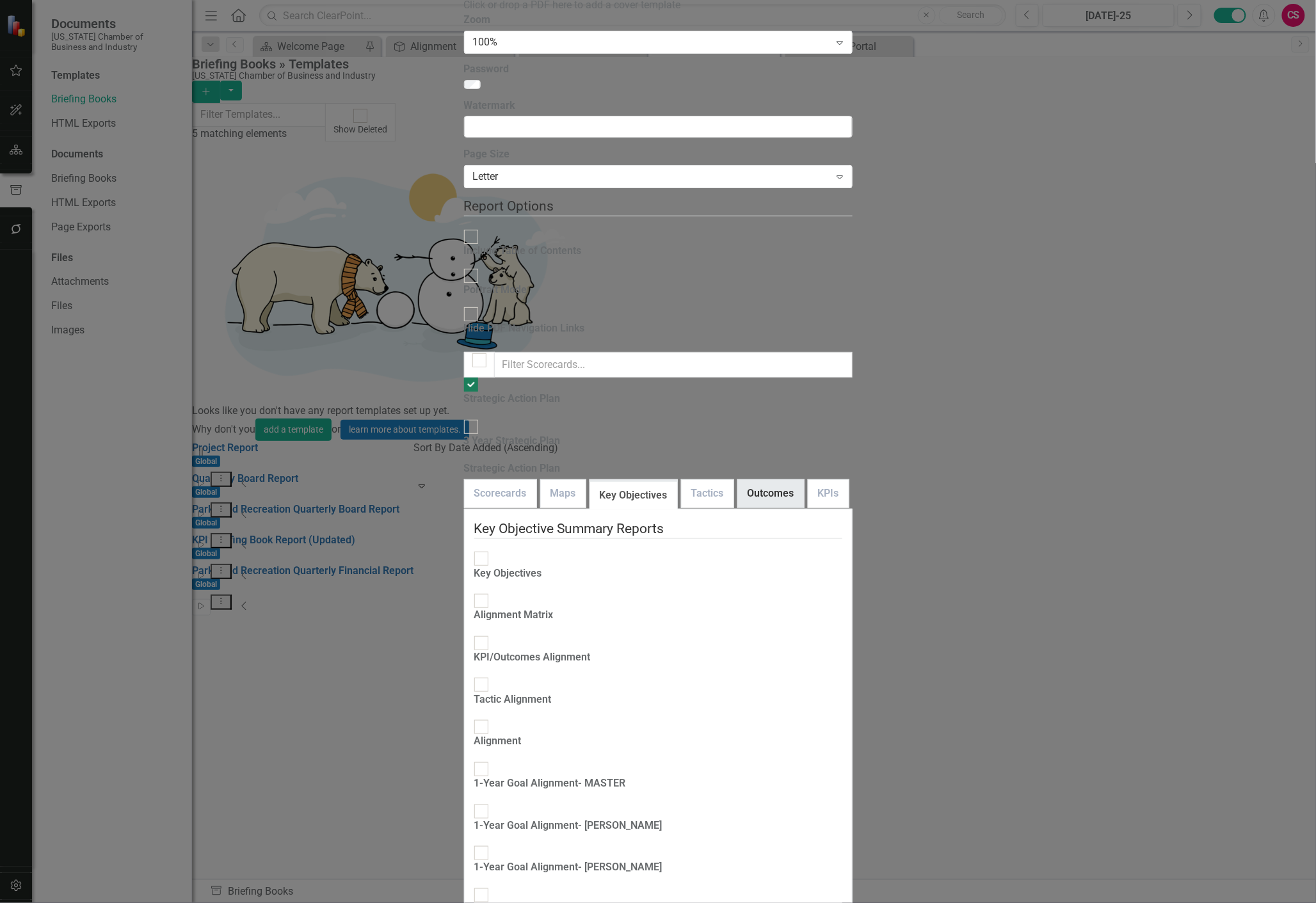
click at [738, 480] on link "Outcomes" at bounding box center [771, 494] width 66 height 27
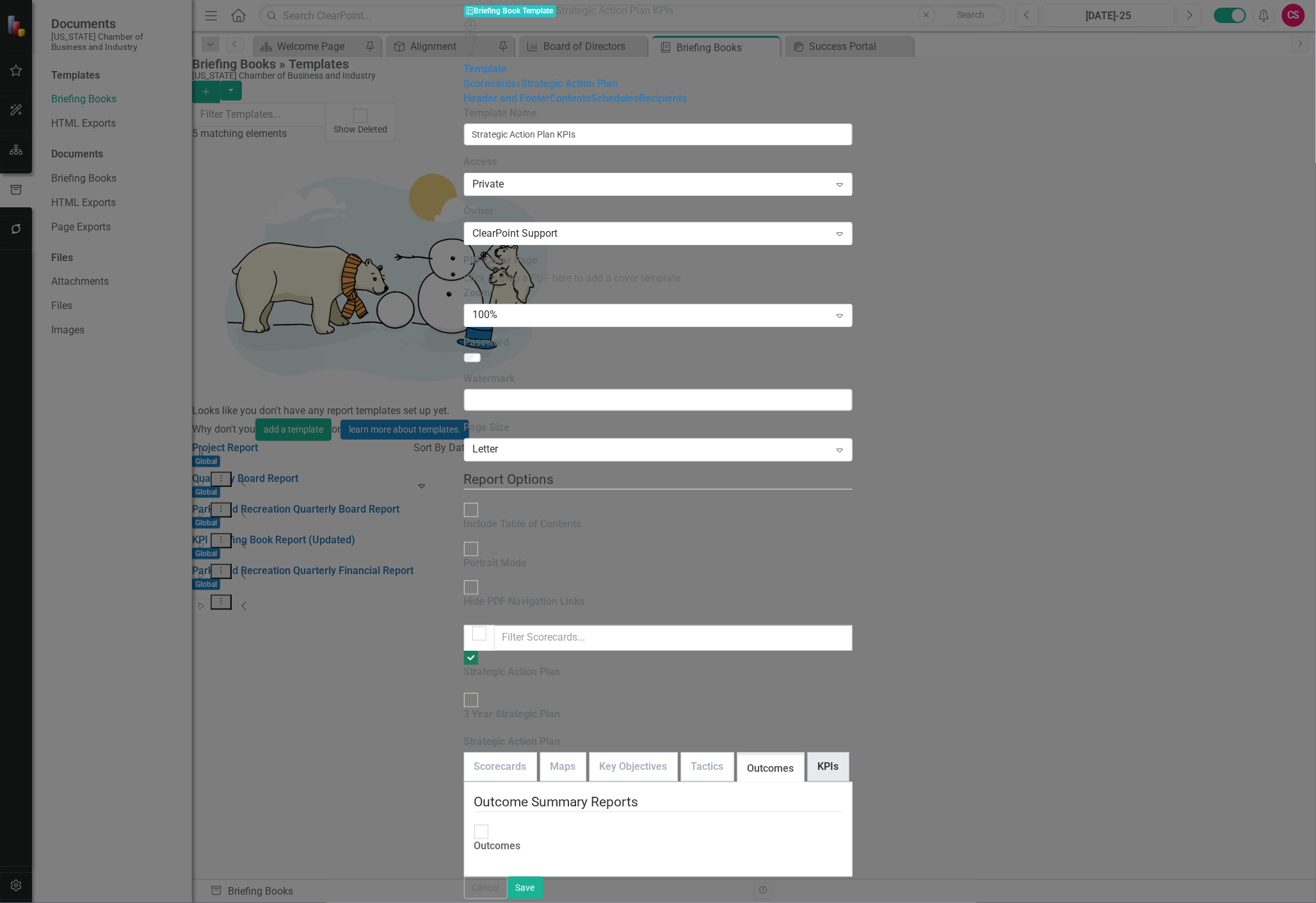
click at [808, 753] on link "KPIs" at bounding box center [828, 767] width 40 height 27
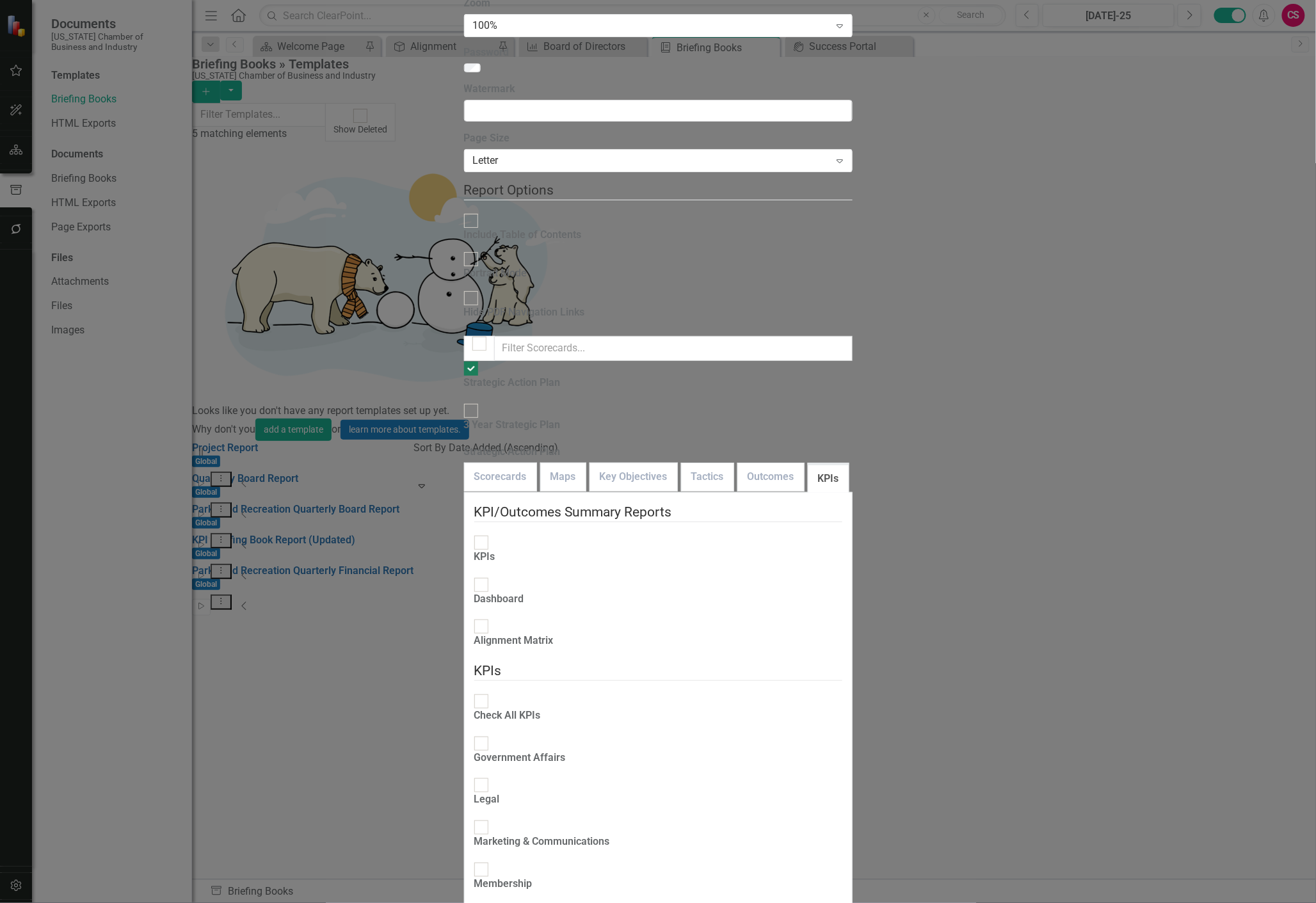
click at [474, 694] on div "Check All KPIs" at bounding box center [658, 710] width 368 height 32
click at [474, 694] on div at bounding box center [481, 701] width 14 height 14
click at [471, 692] on input "Check All KPIs" at bounding box center [481, 701] width 20 height 20
checkbox input "true"
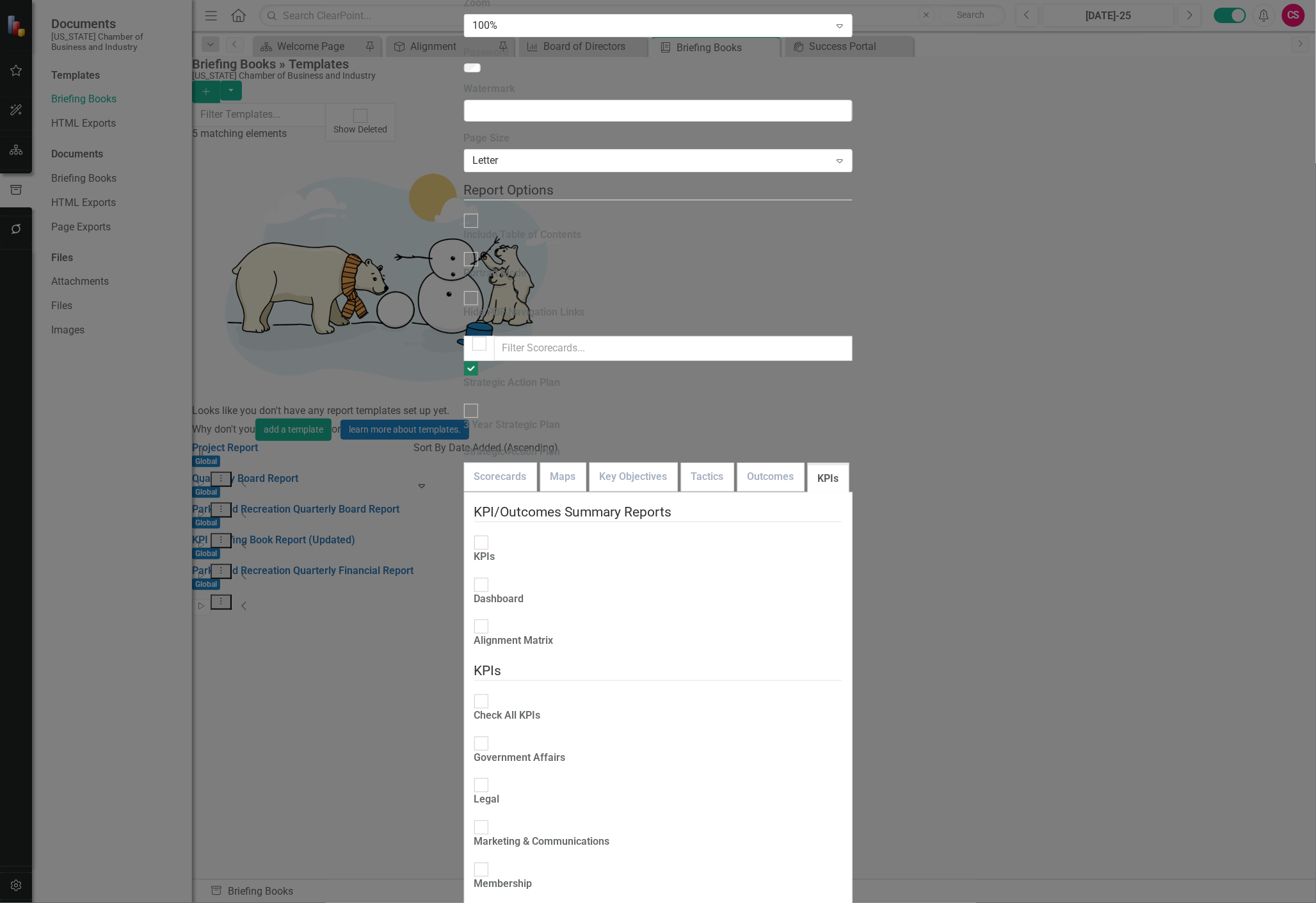
checkbox input "true"
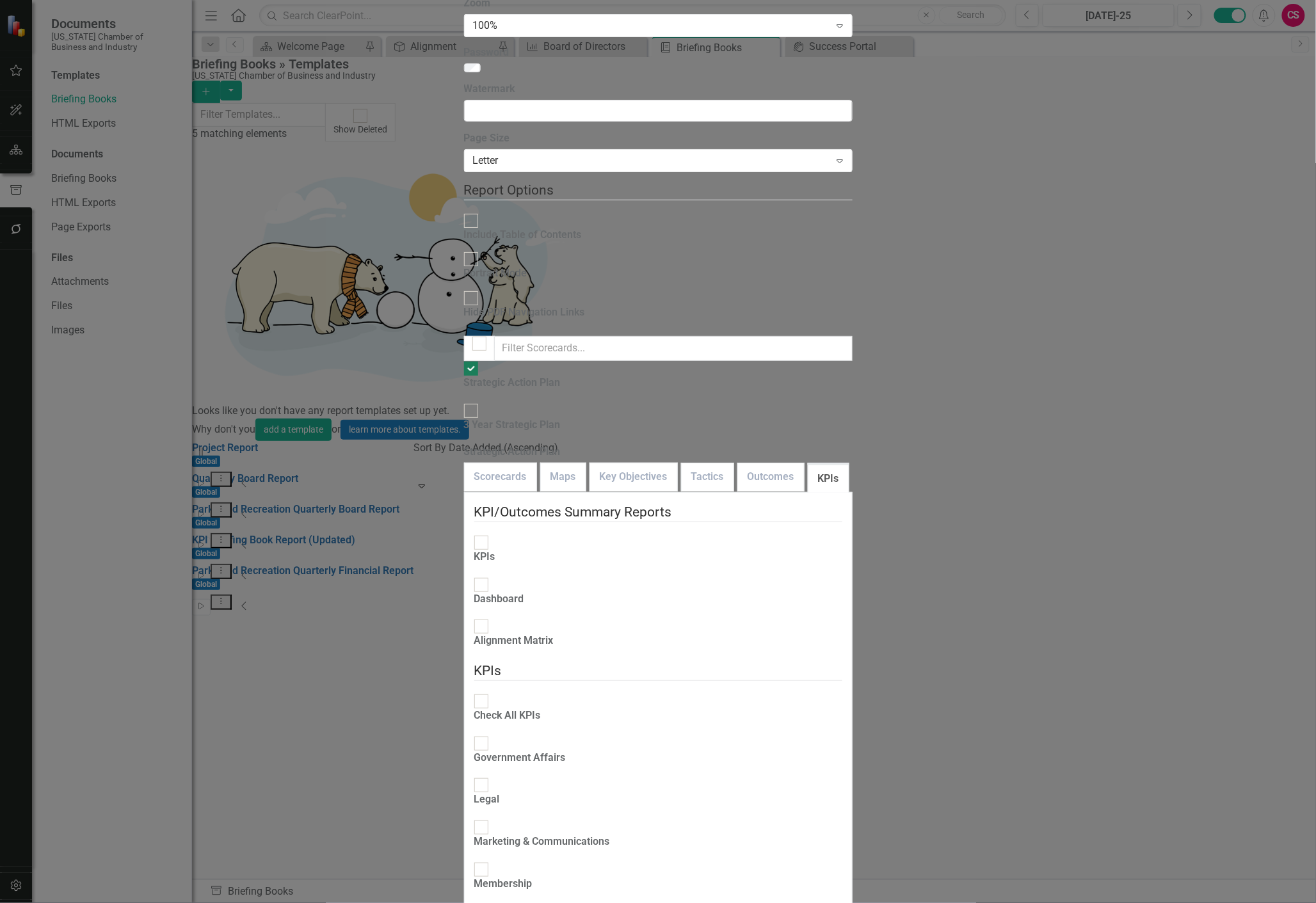
checkbox input "true"
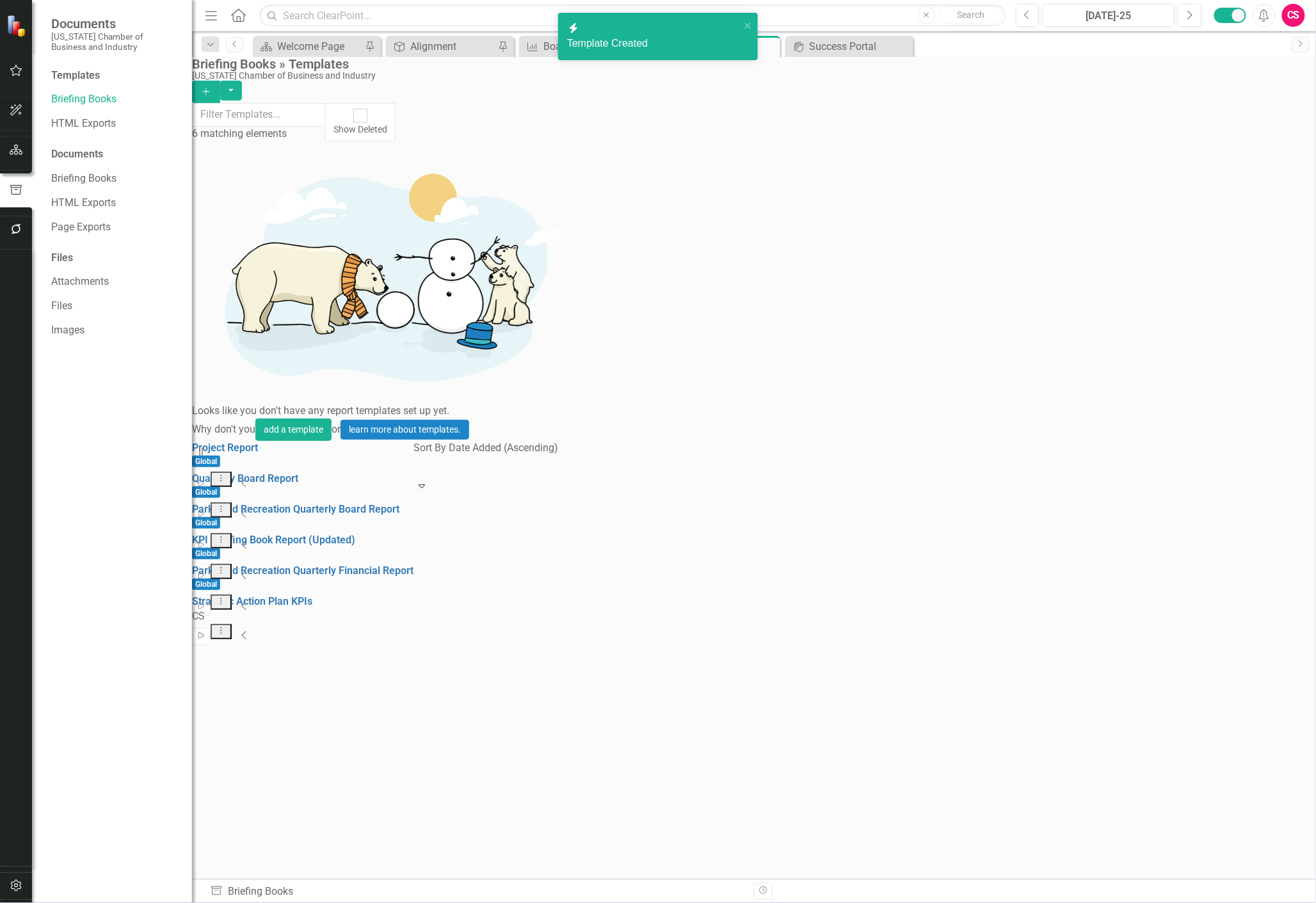
click at [414, 595] on div "Strategic Action Plan KPIs CS Start Dropdown Menu Collapse" at bounding box center [302, 610] width 221 height 31
click at [211, 628] on button "Start" at bounding box center [201, 637] width 18 height 17
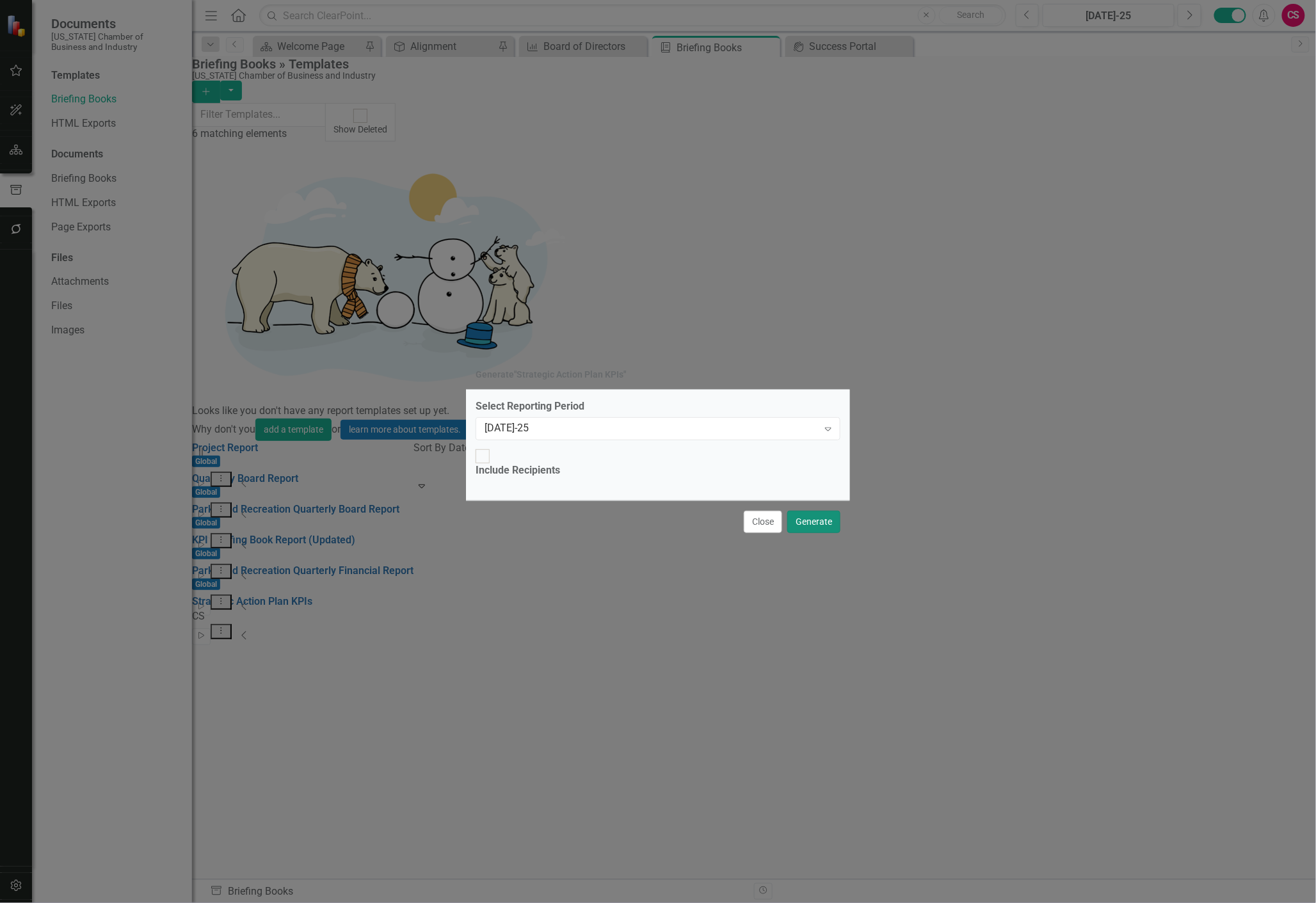
click at [822, 510] on button "Generate" at bounding box center [814, 522] width 53 height 22
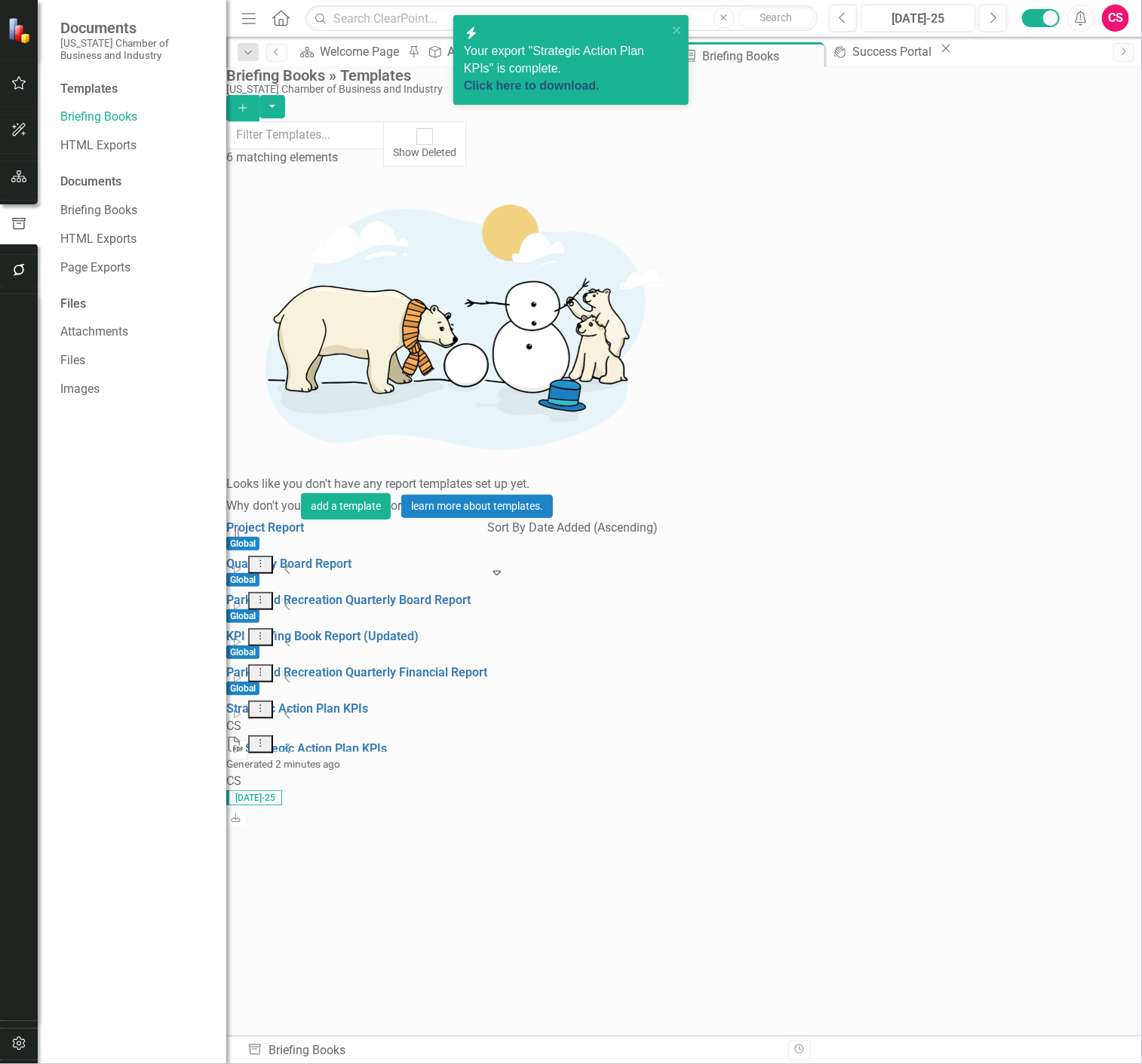
click at [599, 79] on link "Click here to download." at bounding box center [532, 85] width 136 height 12
